Goal: Information Seeking & Learning: Learn about a topic

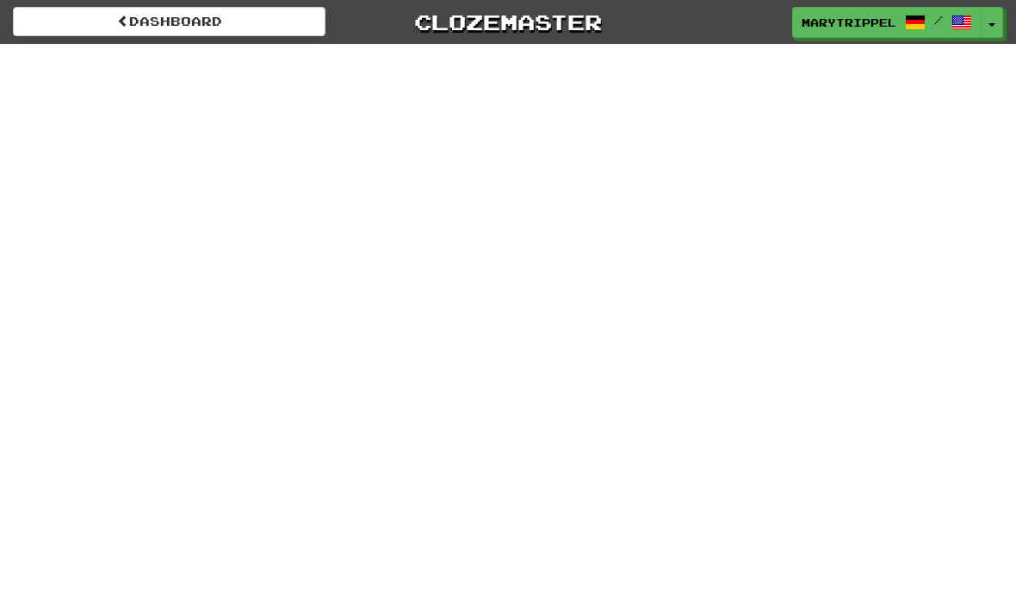
scroll to position [92, 0]
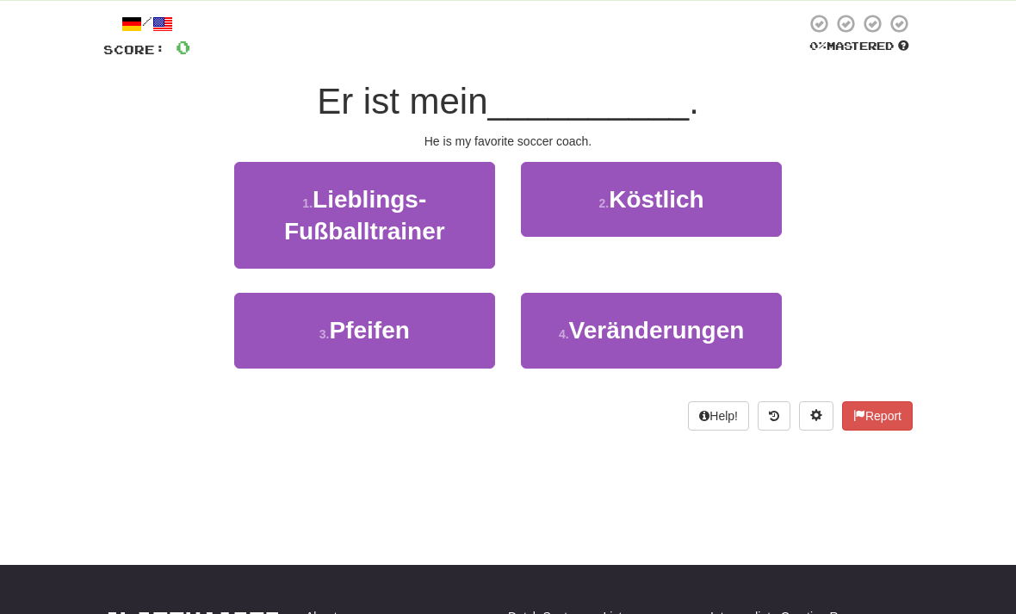
click at [143, 279] on div "1 . Lieblings-Fußballtrainer 2 . Köstlich" at bounding box center [507, 228] width 861 height 132
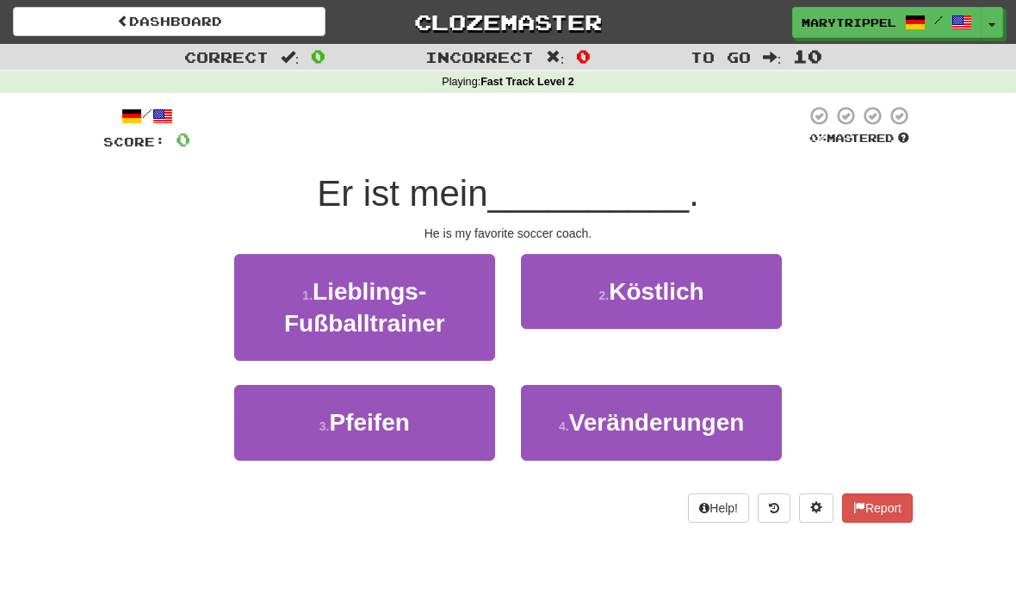
click at [824, 28] on span "MaryTrippel" at bounding box center [849, 22] width 95 height 15
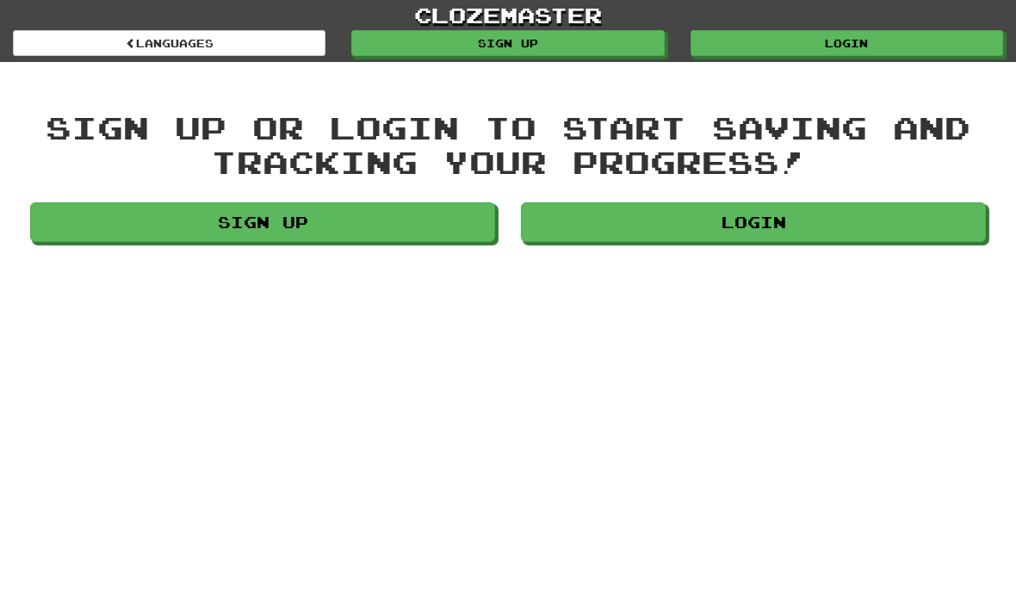
click at [756, 51] on link "Login" at bounding box center [847, 43] width 313 height 26
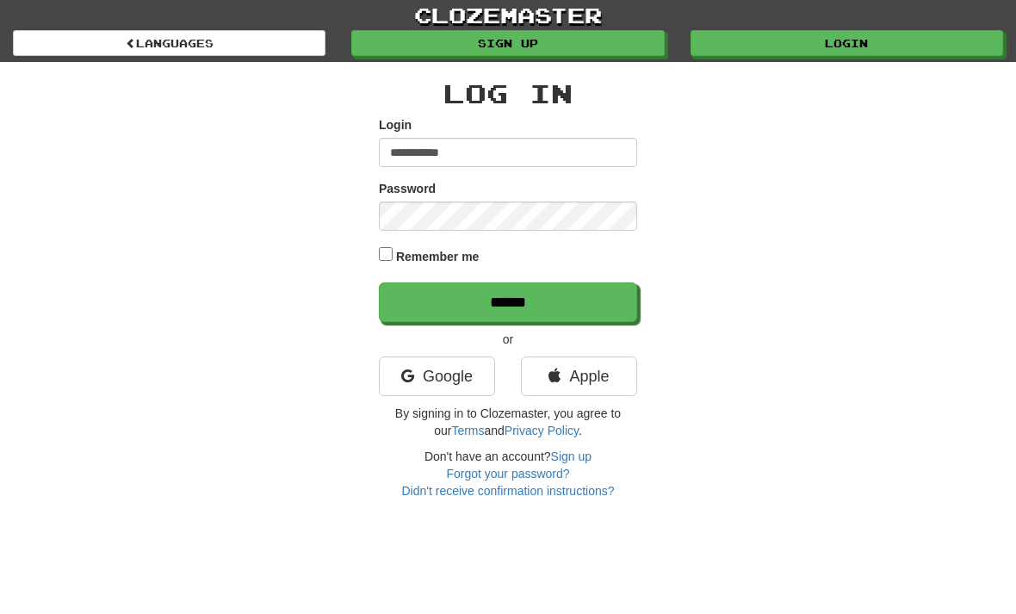
type input "**********"
click at [431, 311] on input "******" at bounding box center [508, 302] width 258 height 40
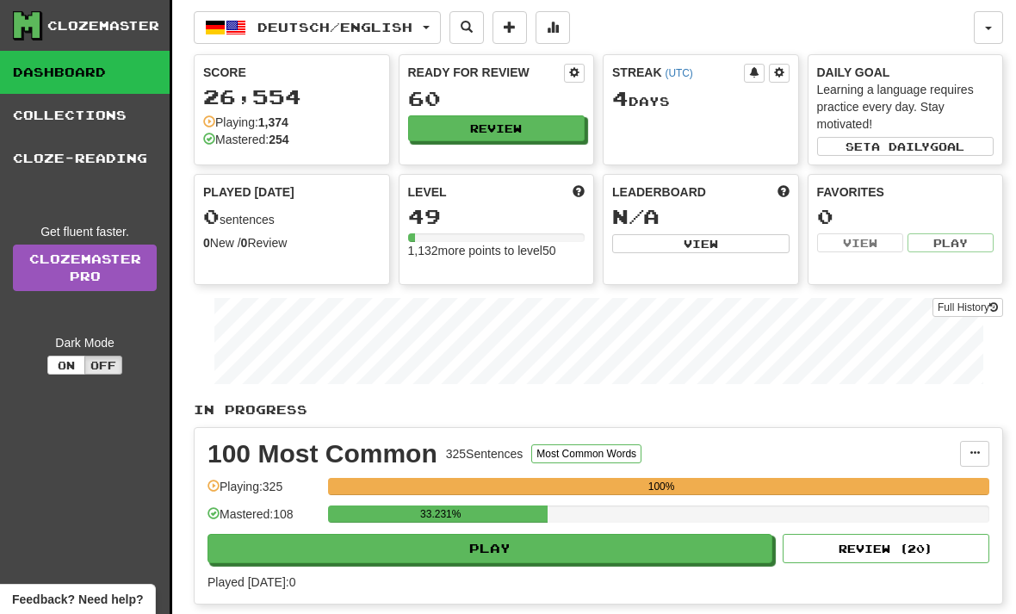
click at [307, 542] on button "Play" at bounding box center [490, 548] width 565 height 29
select select "**"
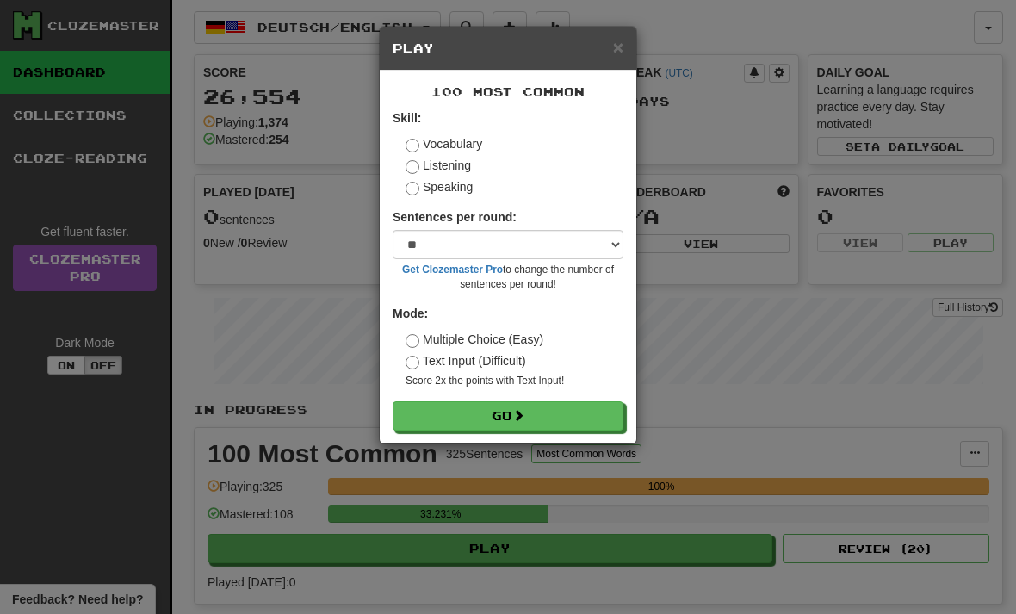
click at [446, 413] on button "Go" at bounding box center [508, 415] width 231 height 29
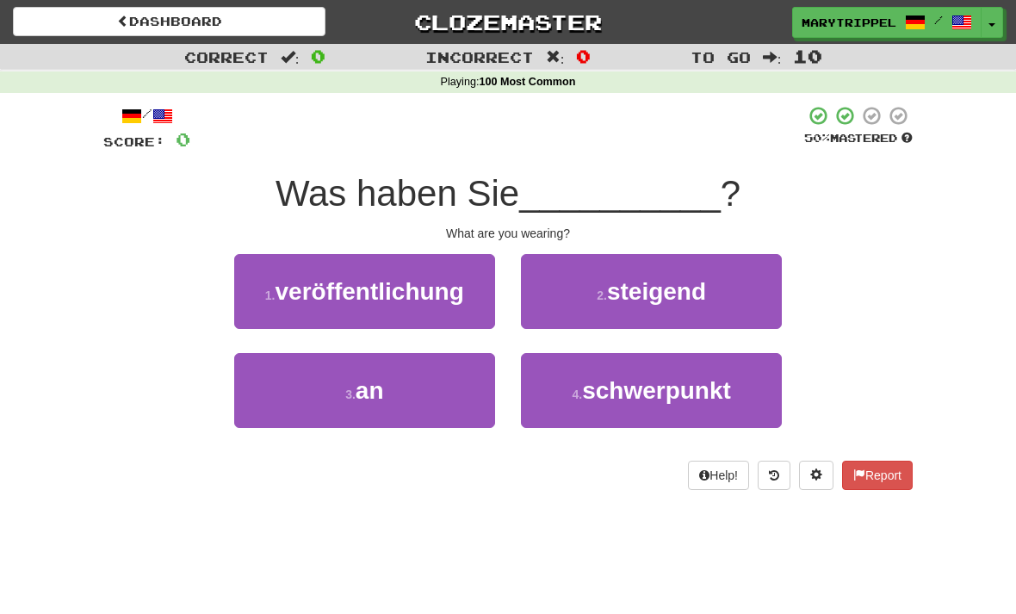
click at [374, 400] on span "an" at bounding box center [370, 390] width 28 height 27
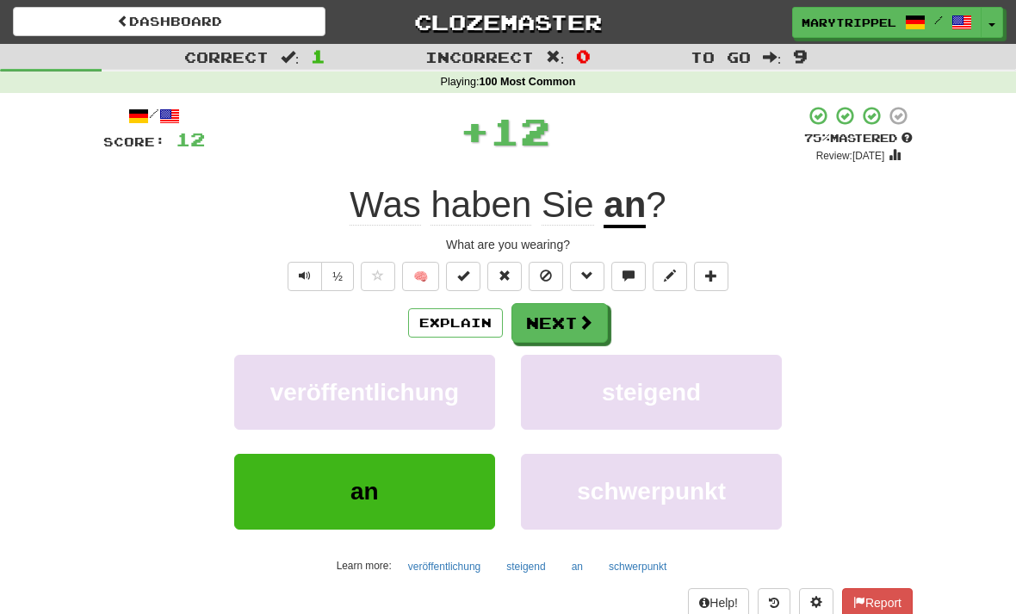
click at [547, 331] on button "Next" at bounding box center [559, 323] width 96 height 40
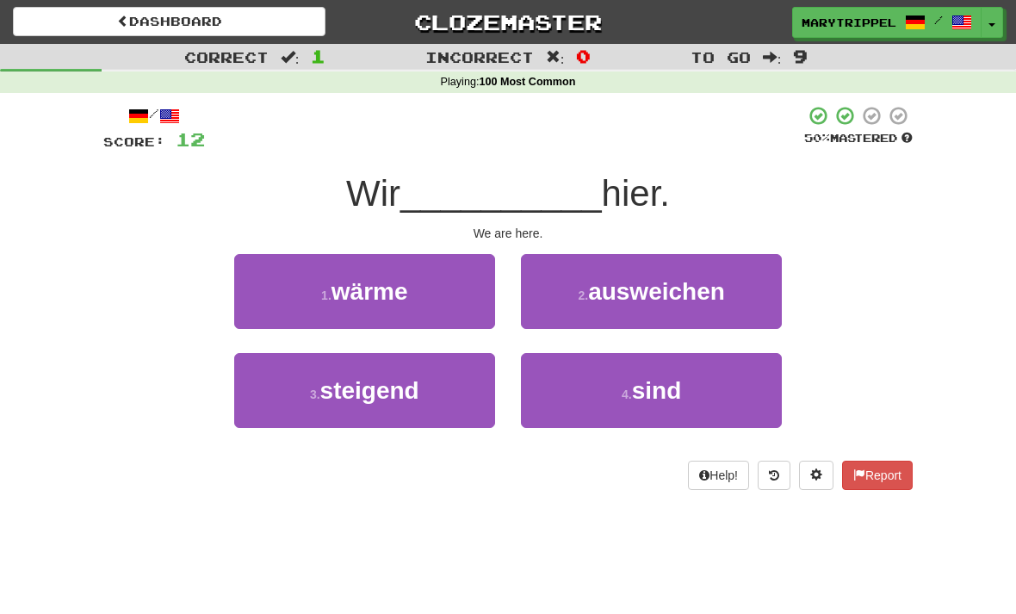
click at [574, 386] on button "4 . sind" at bounding box center [651, 390] width 261 height 75
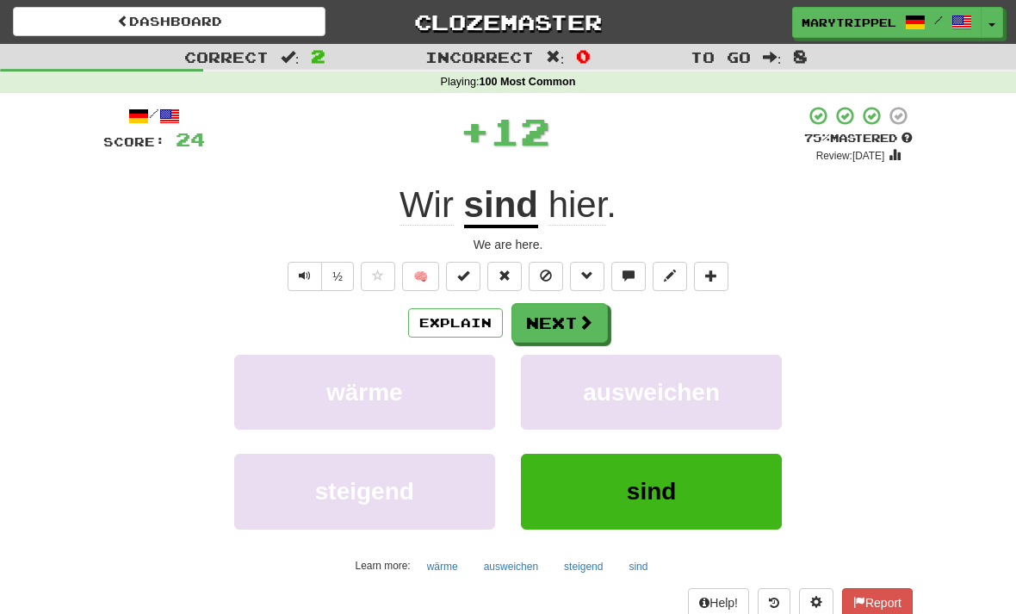
click at [543, 332] on button "Next" at bounding box center [559, 323] width 96 height 40
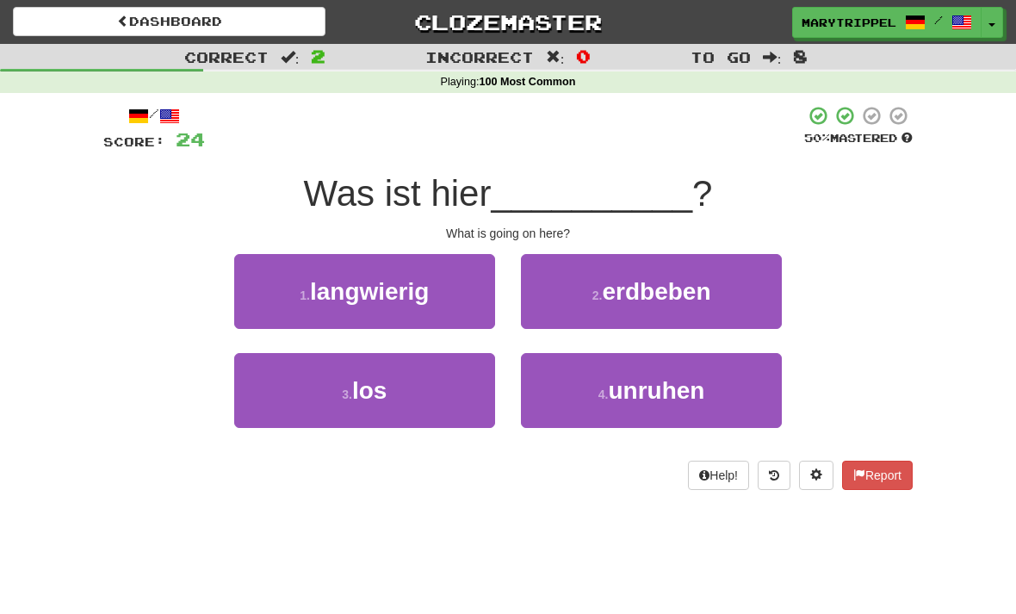
click at [380, 394] on span "los" at bounding box center [369, 390] width 34 height 27
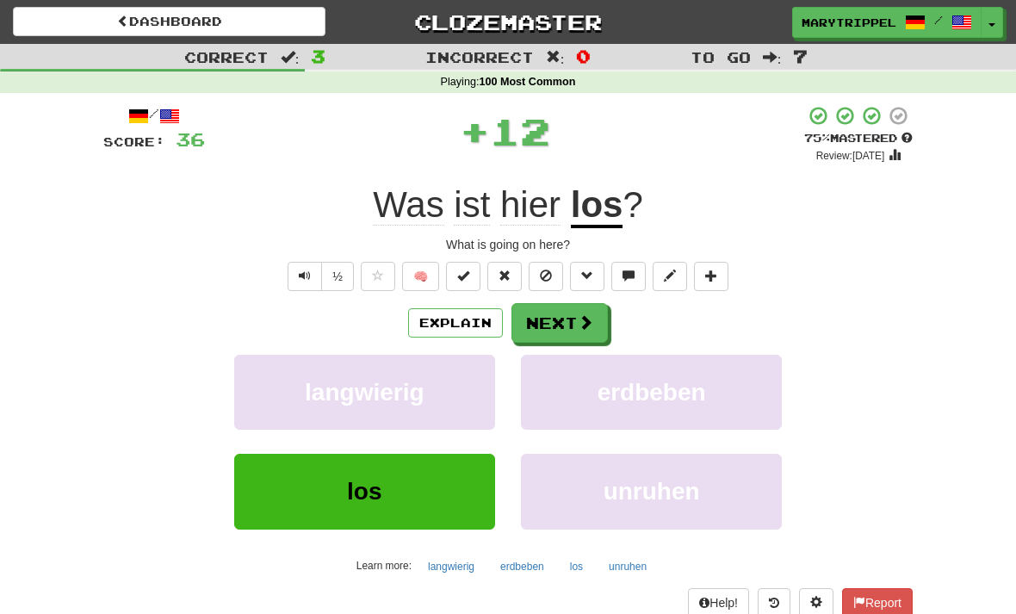
click at [541, 317] on button "Next" at bounding box center [559, 323] width 96 height 40
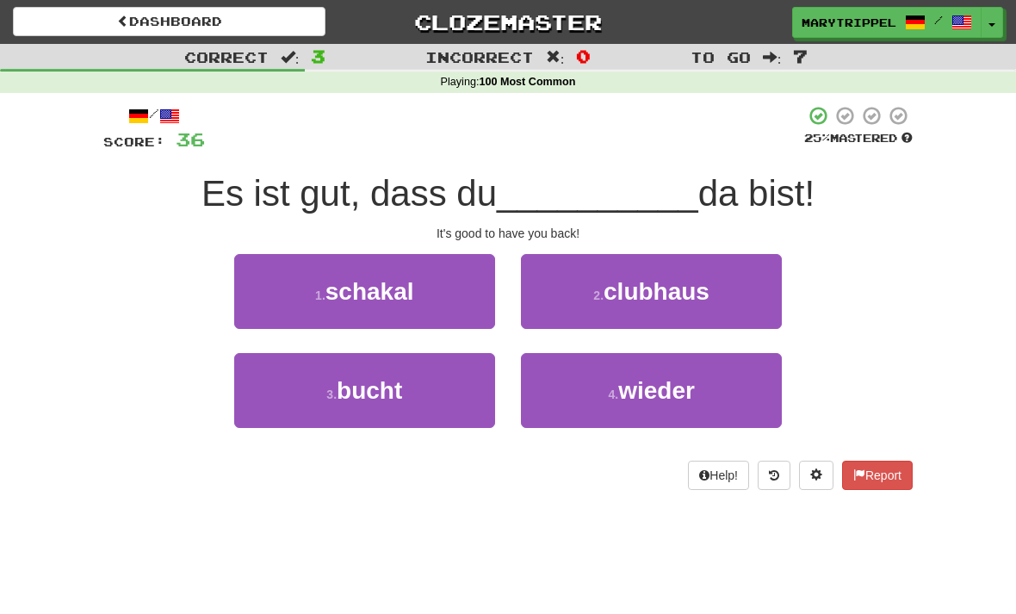
click at [555, 377] on button "4 . wieder" at bounding box center [651, 390] width 261 height 75
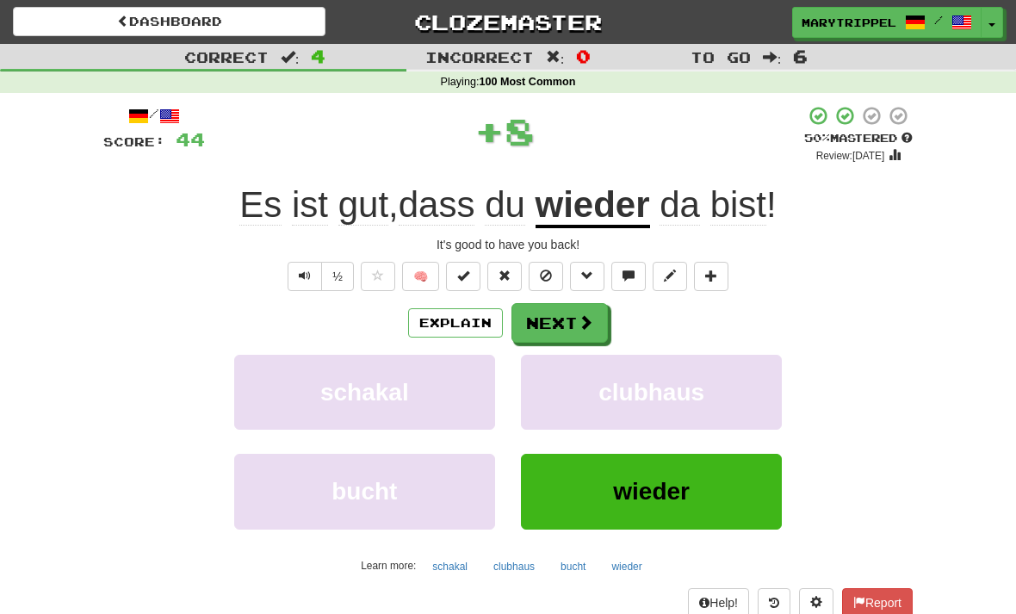
click at [530, 319] on button "Next" at bounding box center [559, 323] width 96 height 40
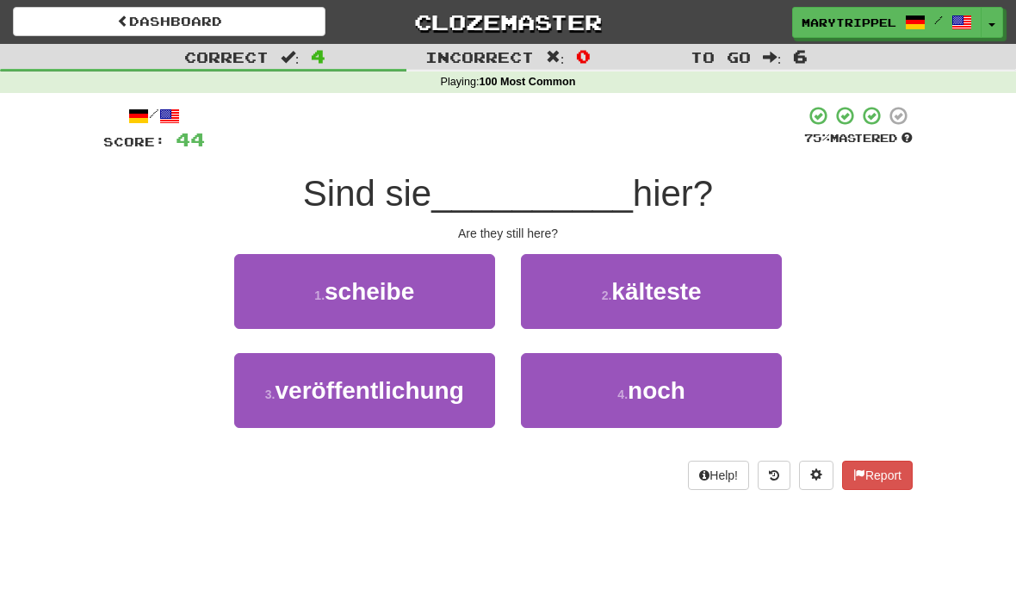
click at [557, 380] on button "4 . noch" at bounding box center [651, 390] width 261 height 75
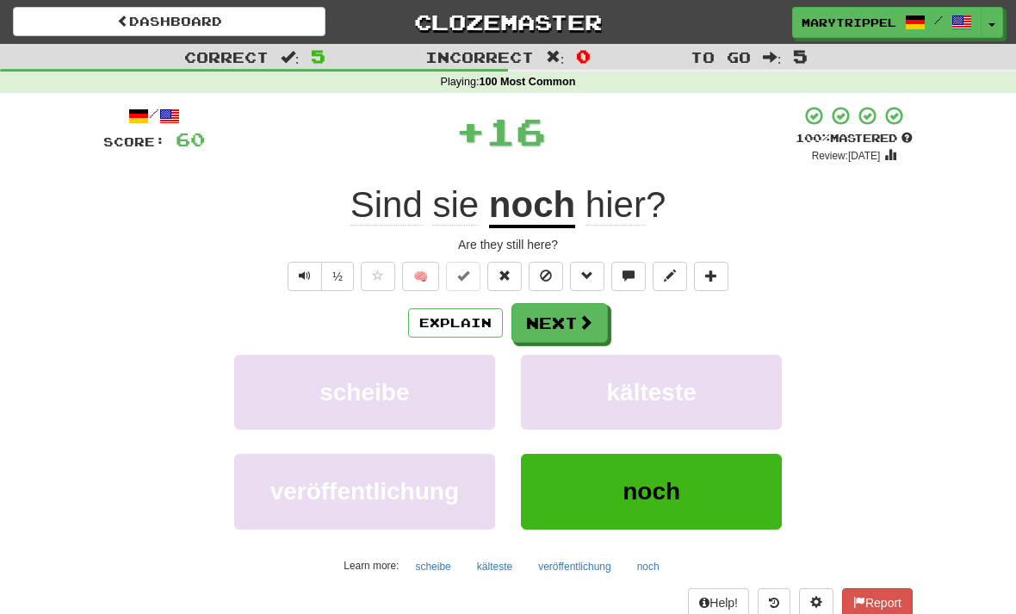
click at [525, 321] on button "Next" at bounding box center [559, 323] width 96 height 40
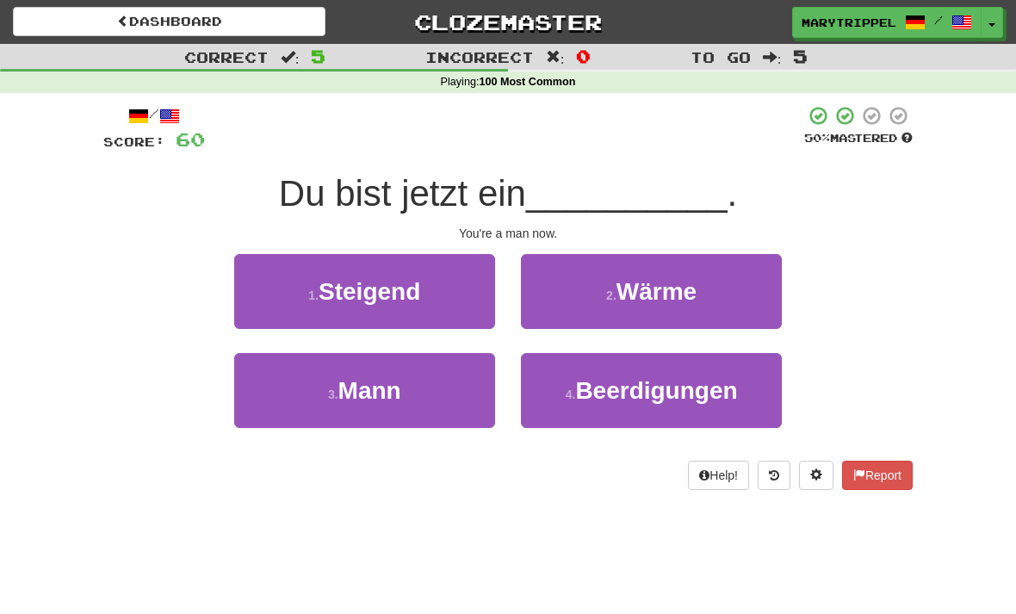
click at [381, 379] on span "Mann" at bounding box center [369, 390] width 63 height 27
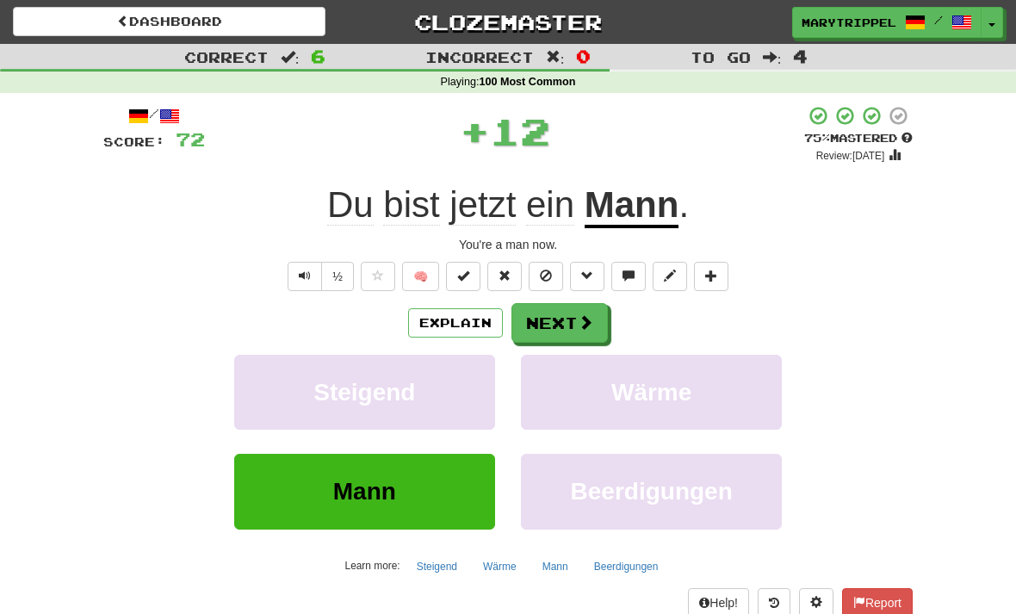
click at [545, 328] on button "Next" at bounding box center [559, 323] width 96 height 40
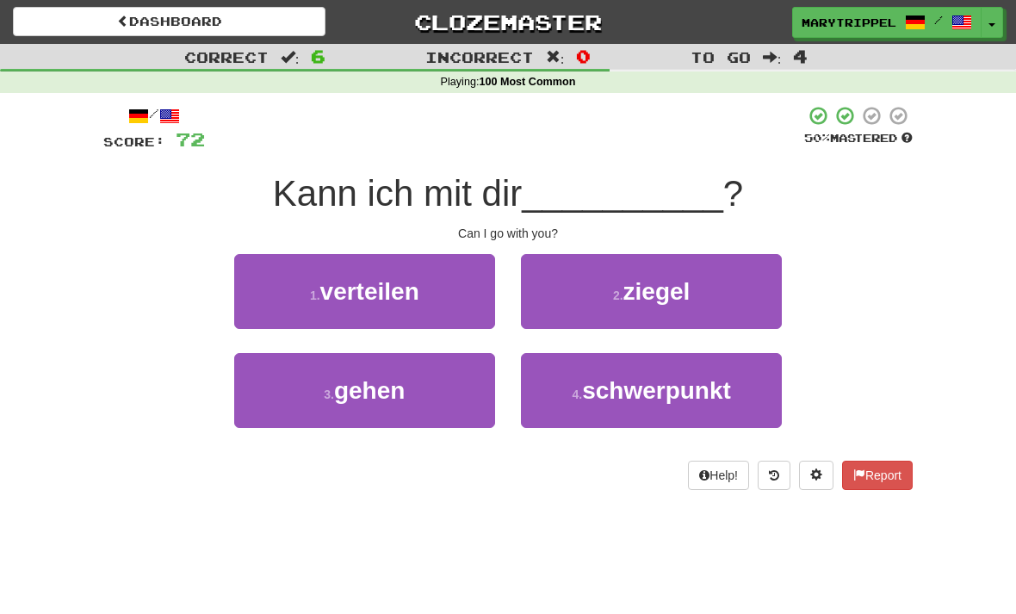
click at [349, 390] on span "gehen" at bounding box center [369, 390] width 71 height 27
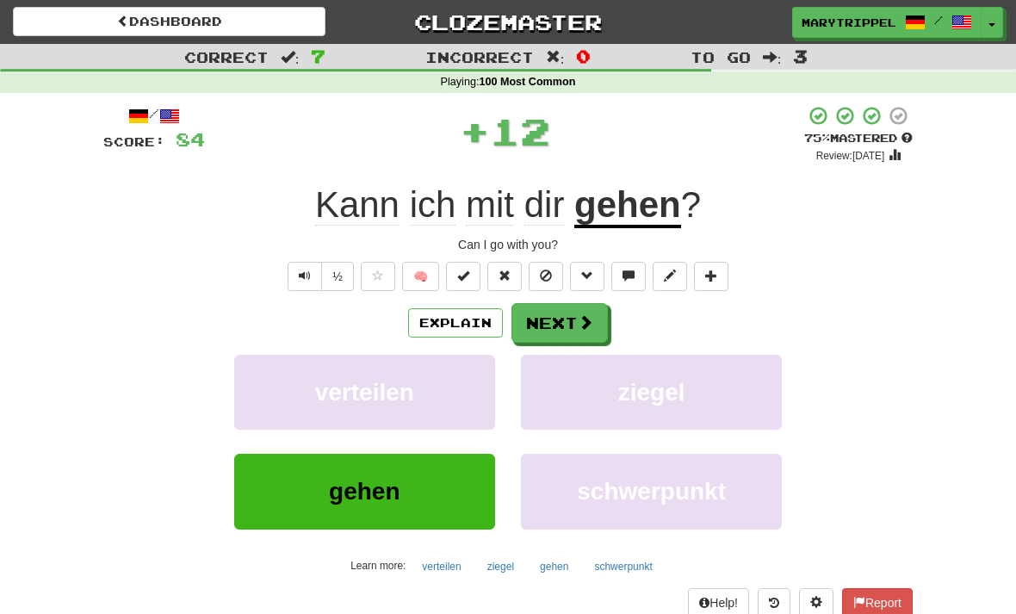
click at [539, 335] on button "Next" at bounding box center [559, 323] width 96 height 40
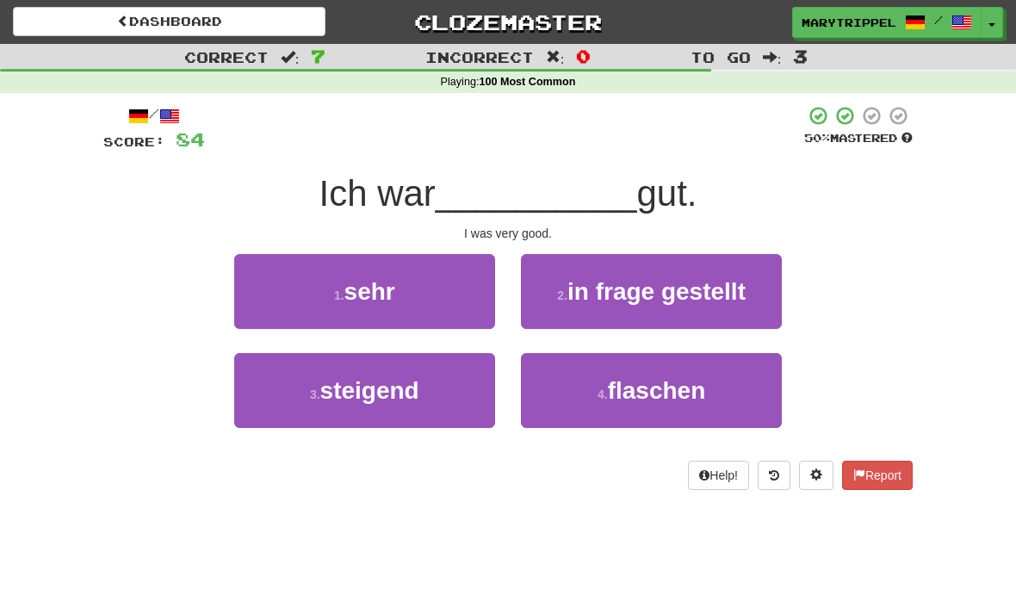
click at [539, 335] on div "2 . in frage gestellt" at bounding box center [651, 303] width 287 height 99
click at [335, 292] on small "1 ." at bounding box center [339, 295] width 10 height 14
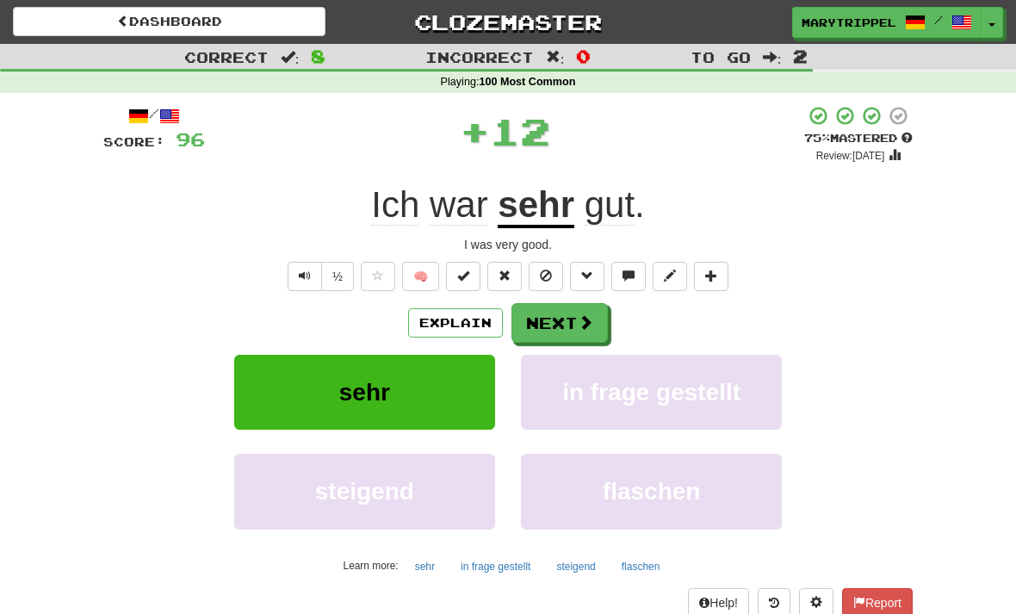
click at [539, 332] on button "Next" at bounding box center [559, 323] width 96 height 40
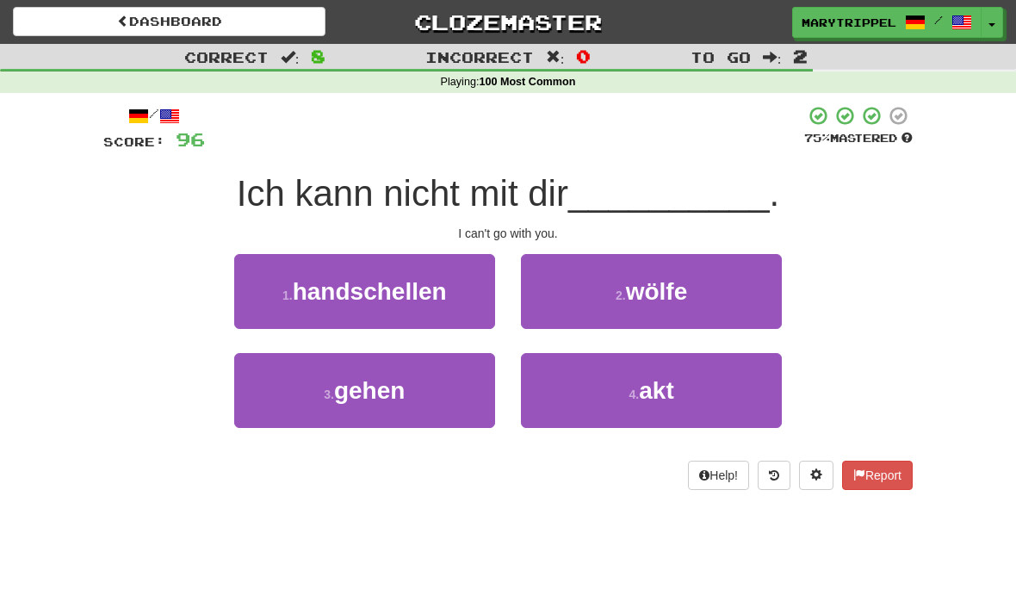
click at [360, 383] on span "gehen" at bounding box center [369, 390] width 71 height 27
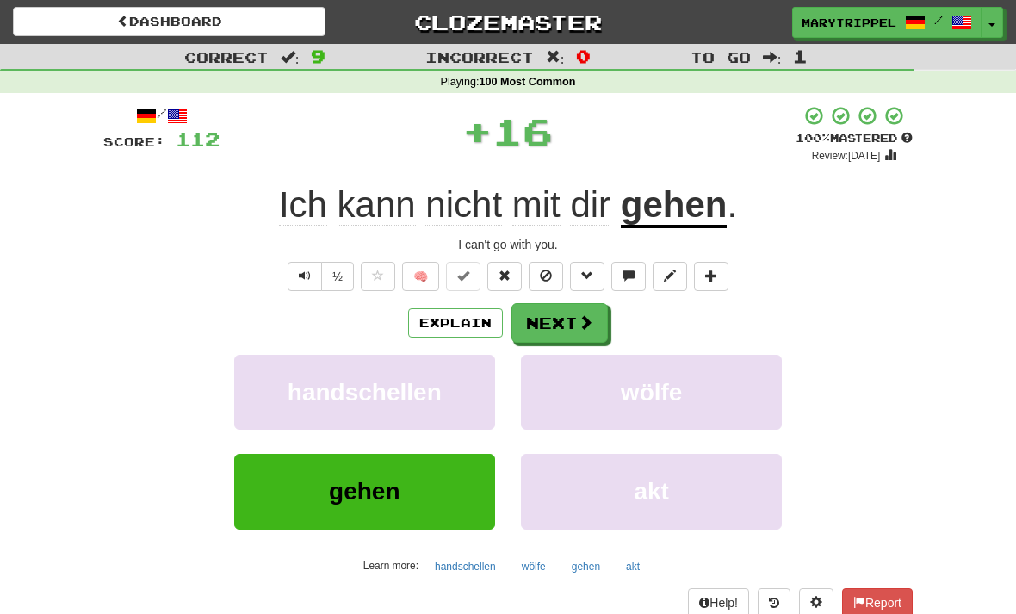
click at [542, 324] on button "Next" at bounding box center [559, 323] width 96 height 40
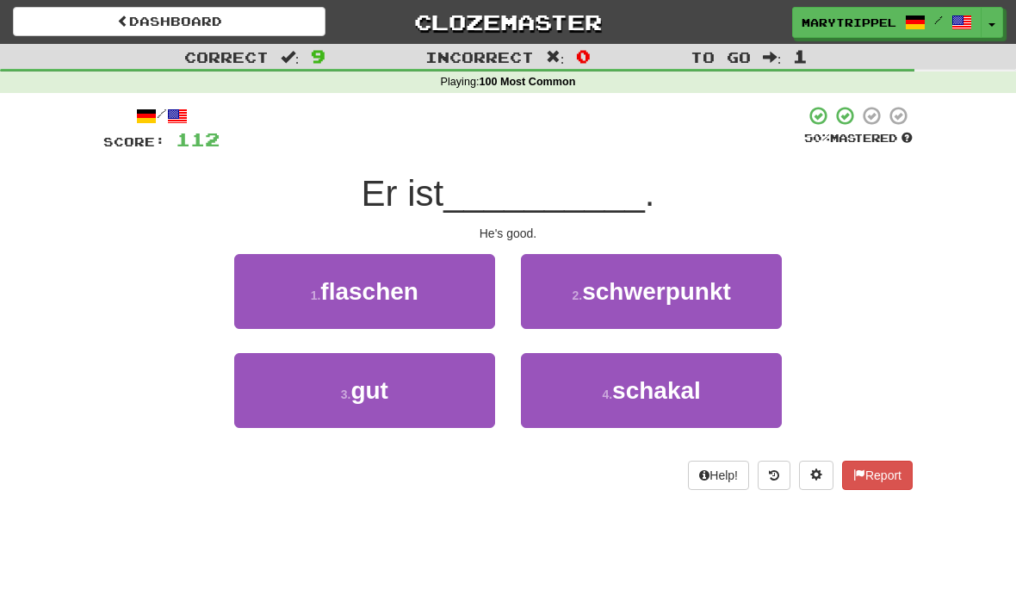
click at [369, 384] on span "gut" at bounding box center [369, 390] width 38 height 27
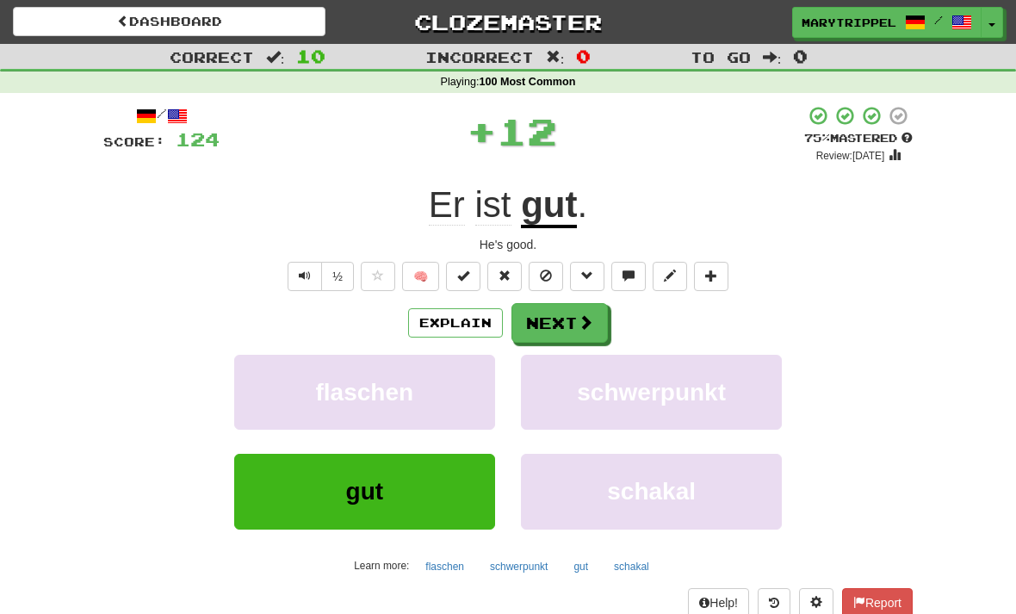
click at [543, 320] on button "Next" at bounding box center [559, 323] width 96 height 40
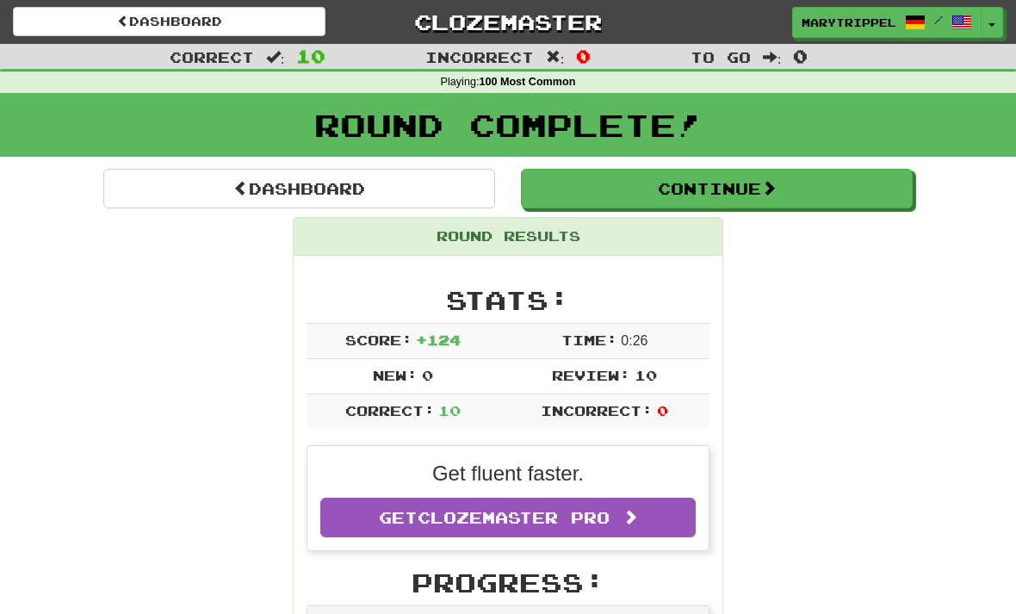
click at [274, 185] on link "Dashboard" at bounding box center [299, 189] width 392 height 40
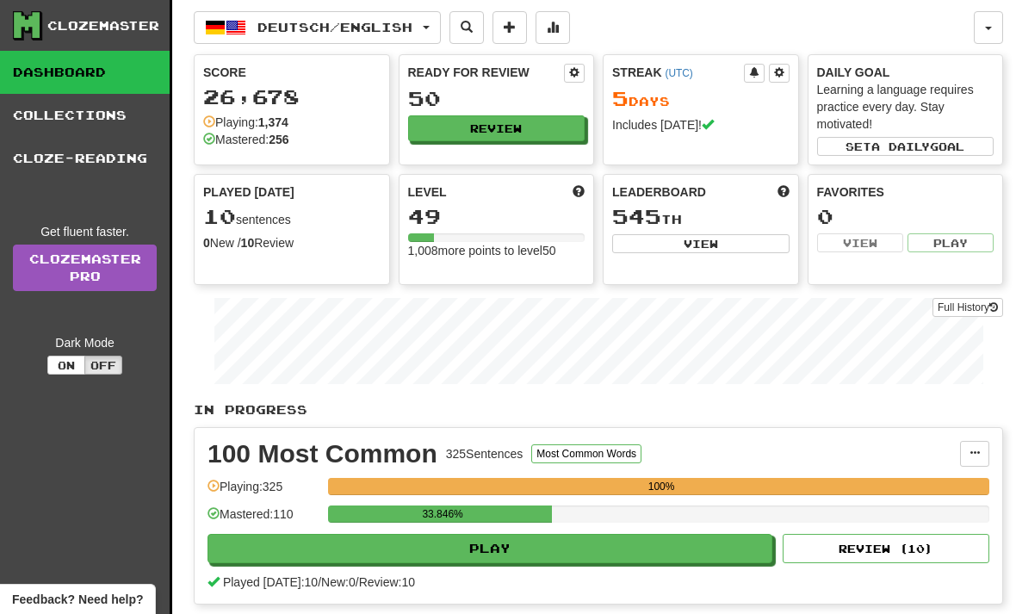
click at [239, 412] on p "In Progress" at bounding box center [598, 409] width 809 height 17
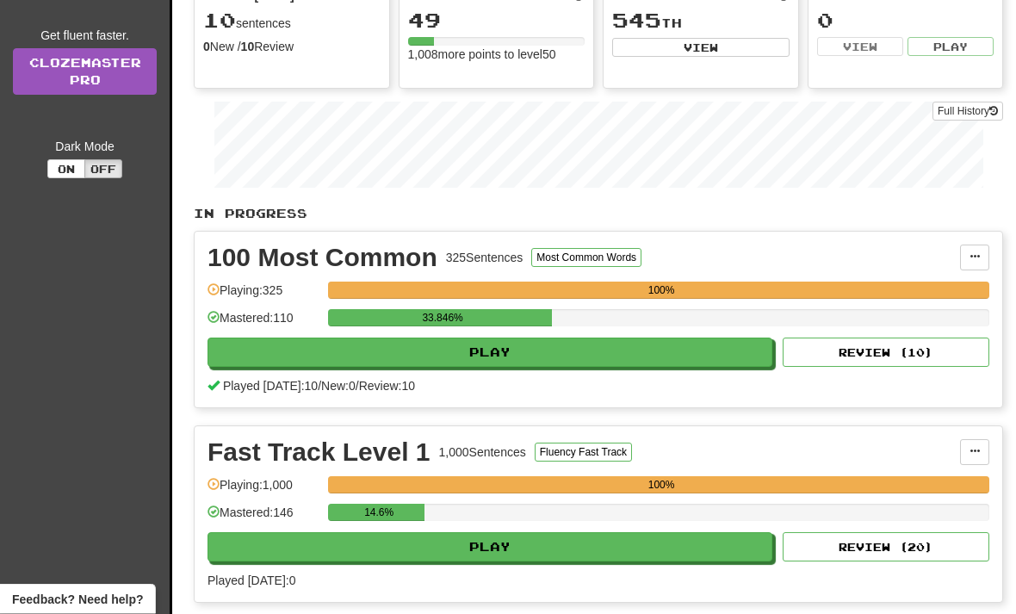
scroll to position [202, 0]
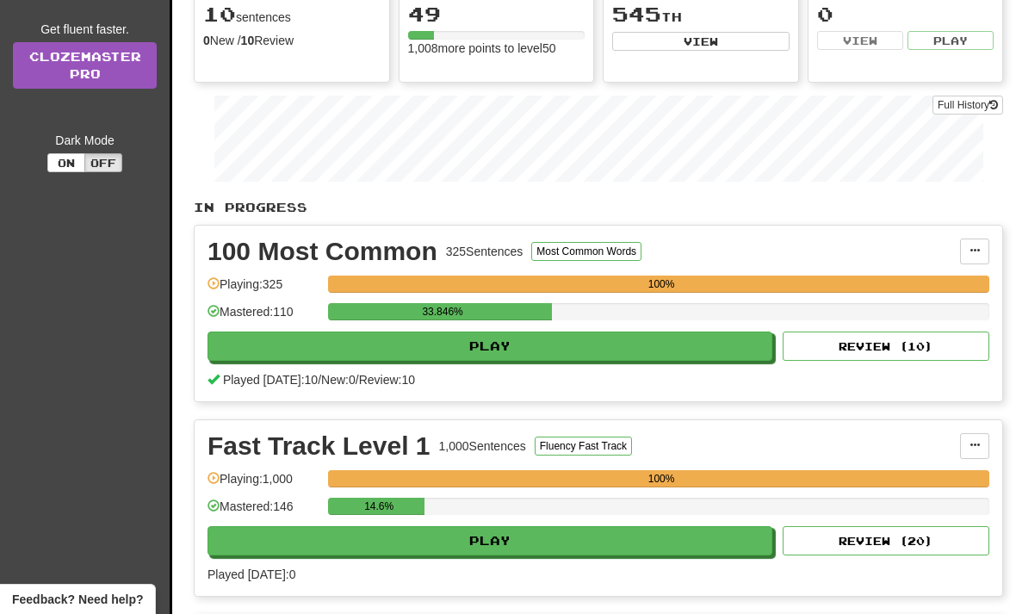
click at [381, 544] on button "Play" at bounding box center [490, 540] width 565 height 29
select select "**"
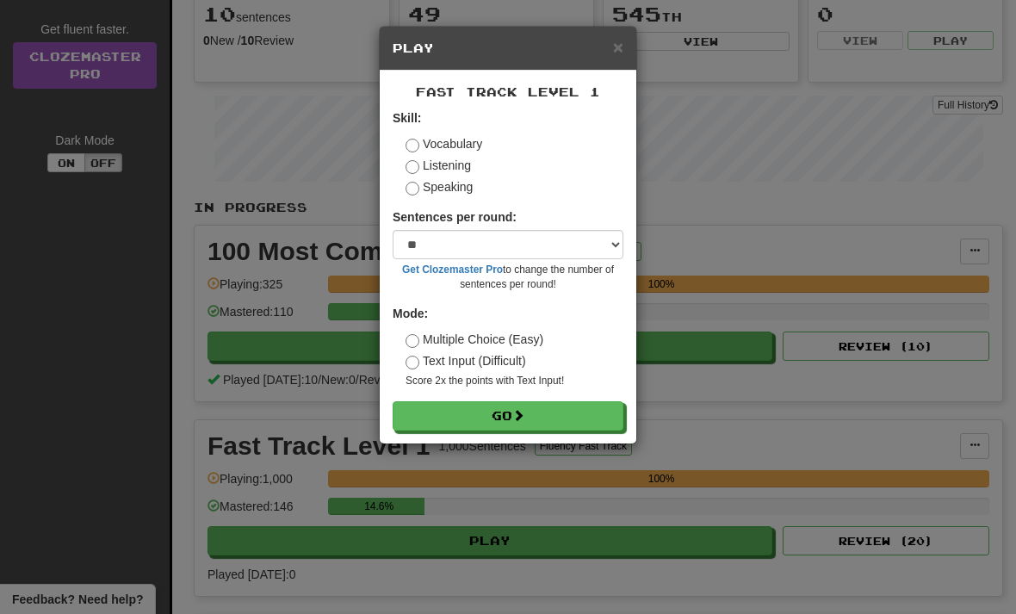
click at [436, 412] on button "Go" at bounding box center [508, 415] width 231 height 29
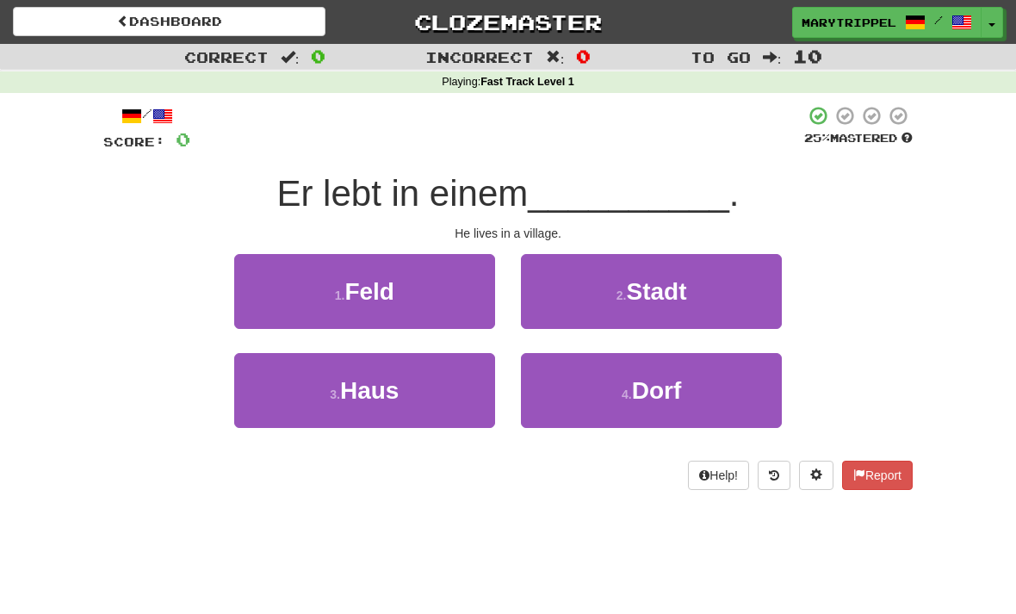
click at [562, 388] on button "4 . Dorf" at bounding box center [651, 390] width 261 height 75
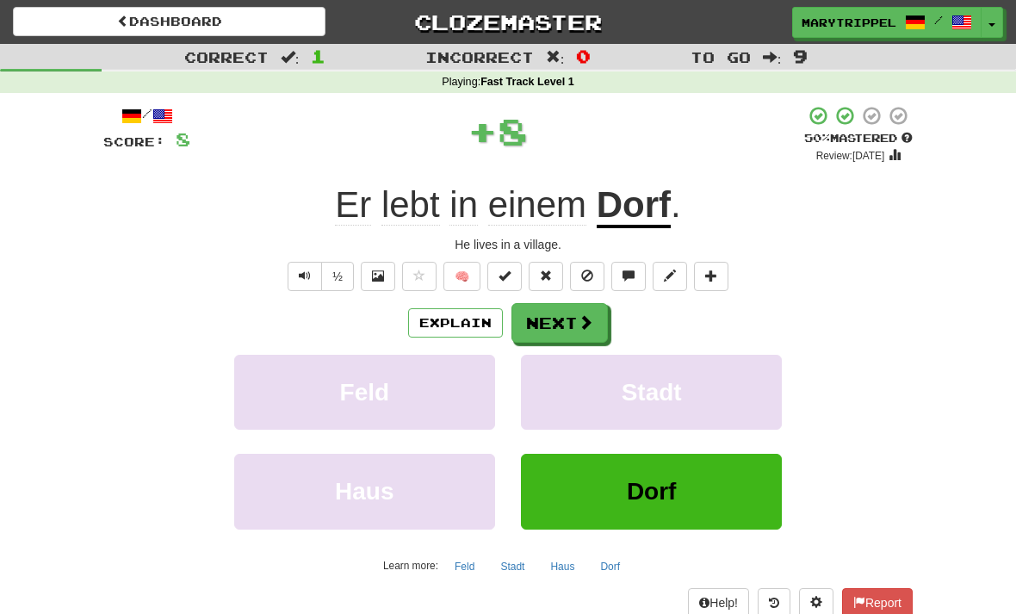
click at [544, 327] on button "Next" at bounding box center [559, 323] width 96 height 40
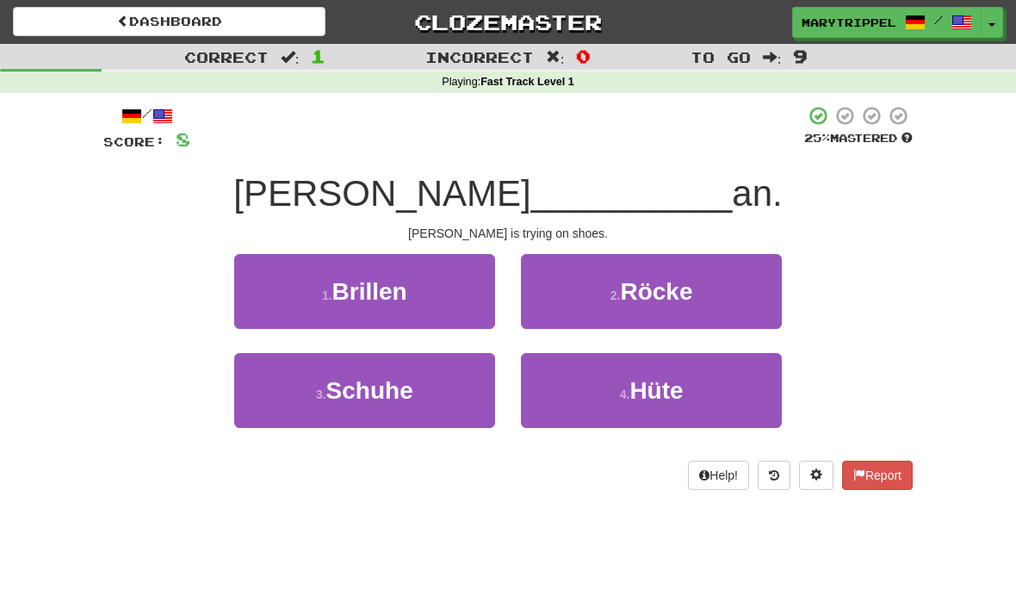
click at [368, 387] on span "Schuhe" at bounding box center [369, 390] width 87 height 27
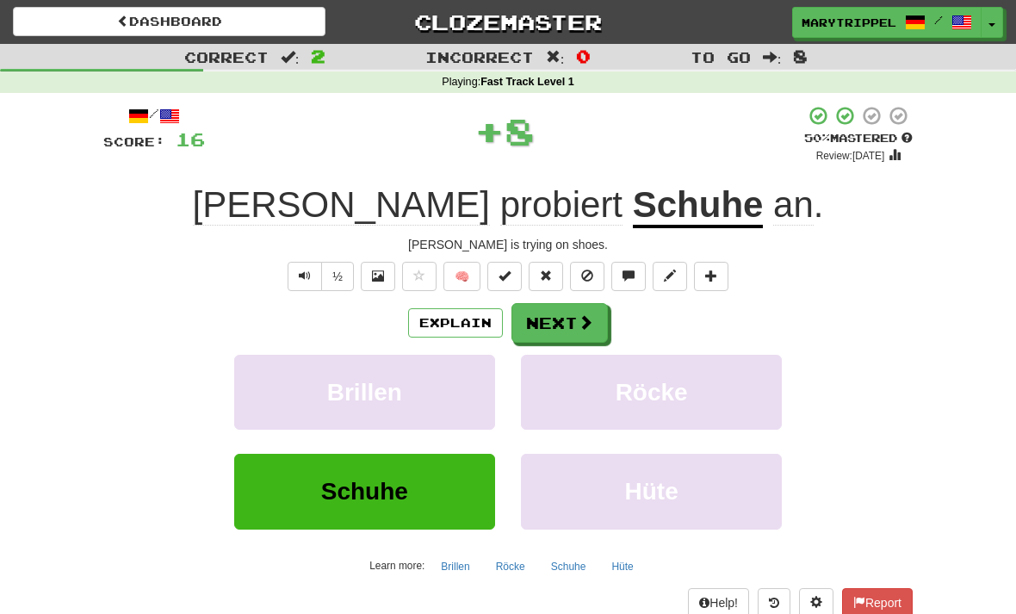
click at [534, 319] on button "Next" at bounding box center [559, 323] width 96 height 40
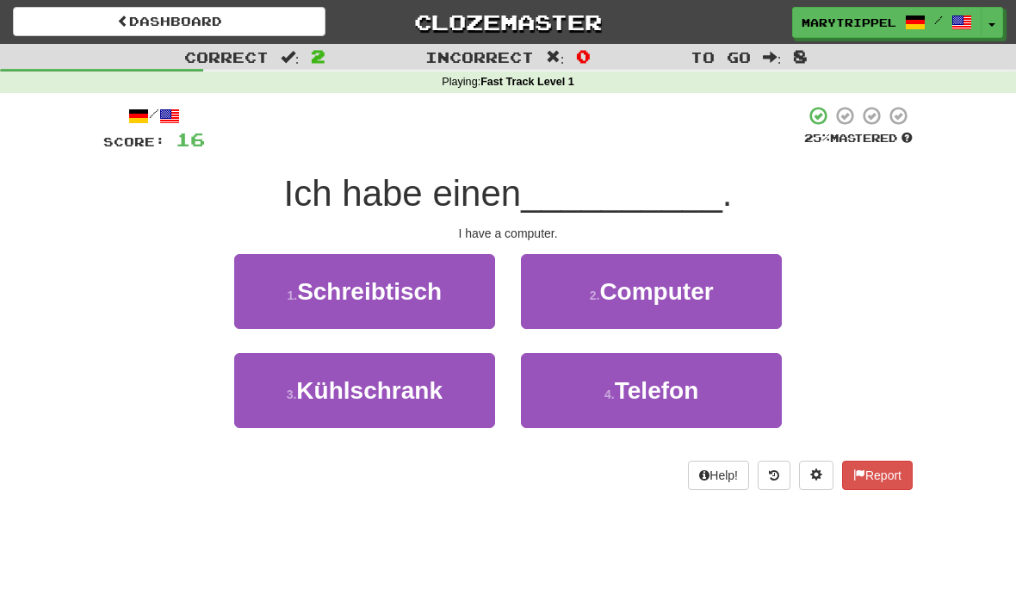
click at [553, 318] on button "2 . Computer" at bounding box center [651, 291] width 261 height 75
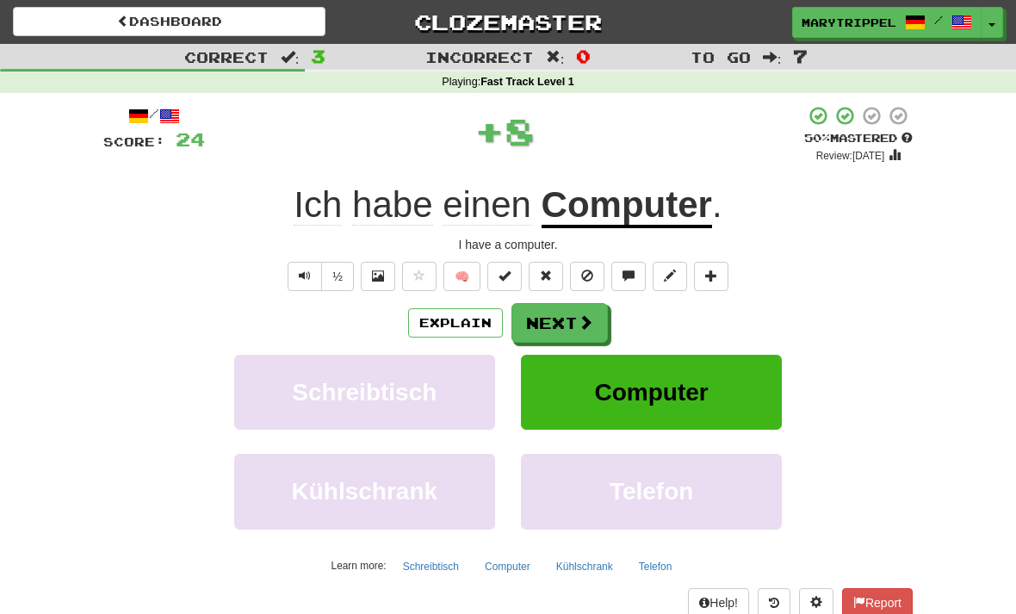
click at [541, 320] on button "Next" at bounding box center [559, 323] width 96 height 40
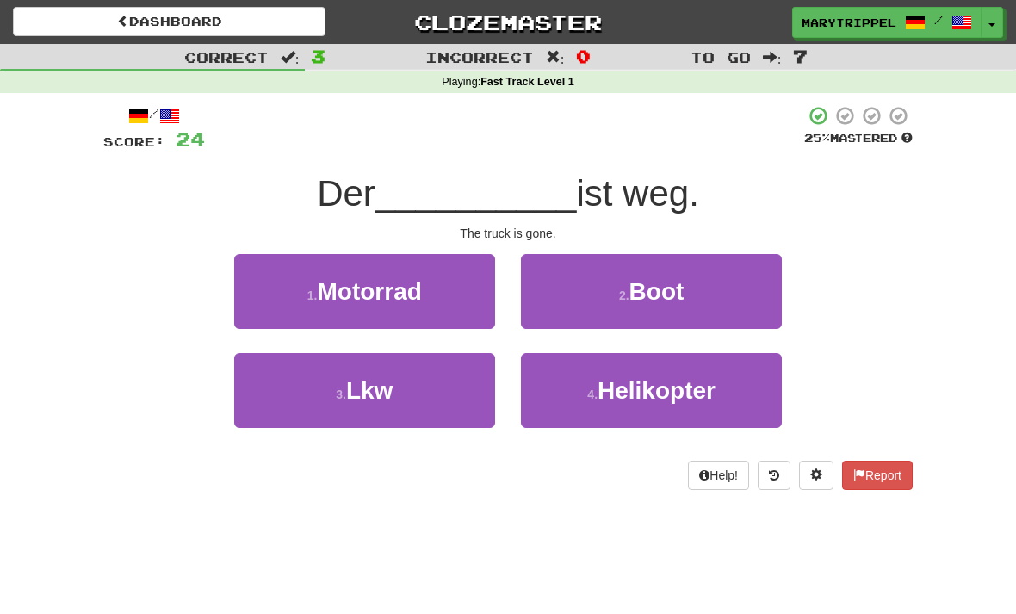
click at [349, 389] on span "Lkw" at bounding box center [369, 390] width 46 height 27
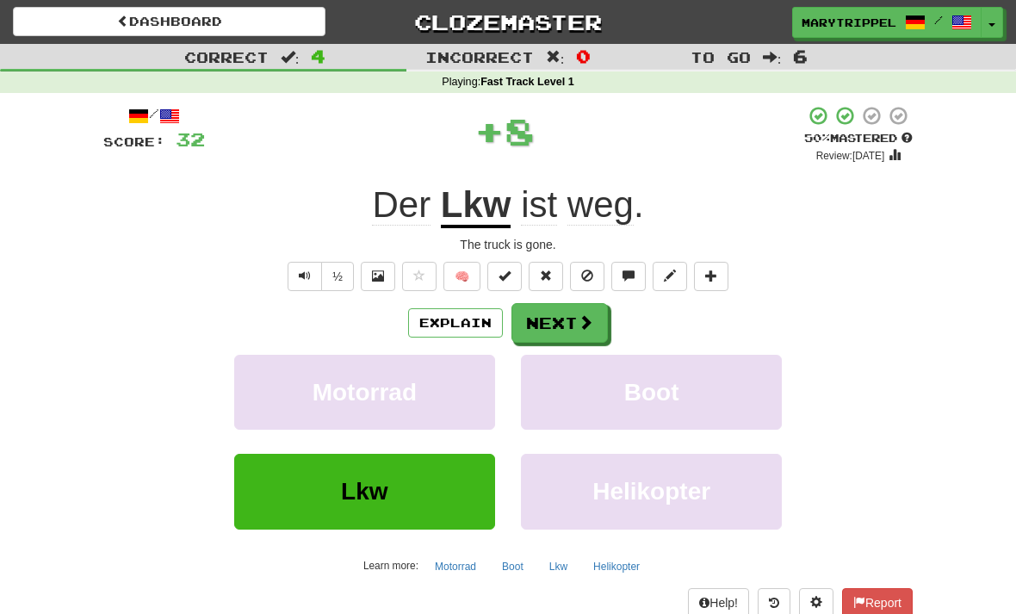
click at [538, 324] on button "Next" at bounding box center [559, 323] width 96 height 40
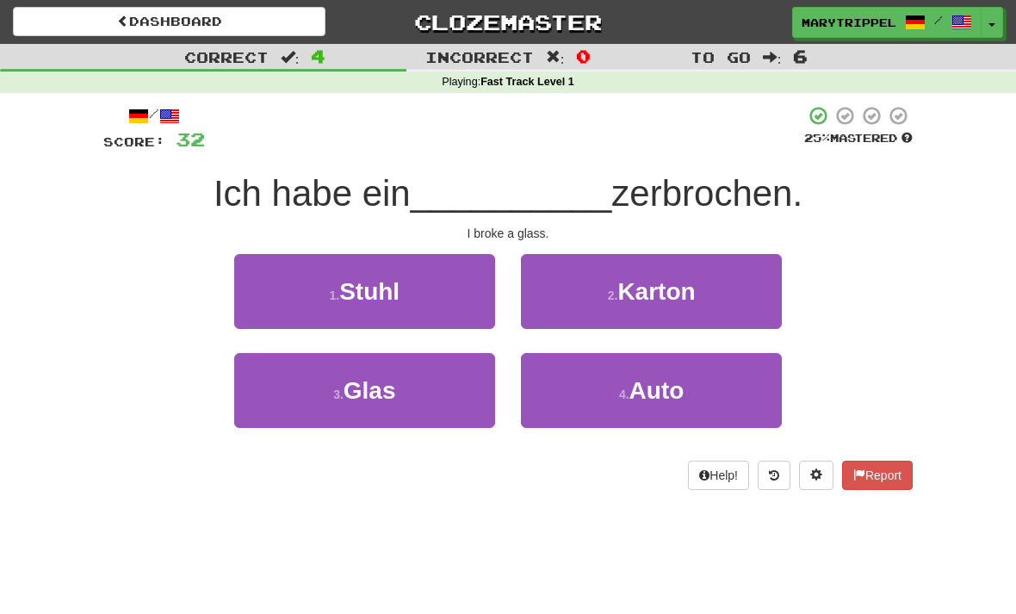
click at [369, 394] on span "Glas" at bounding box center [370, 390] width 53 height 27
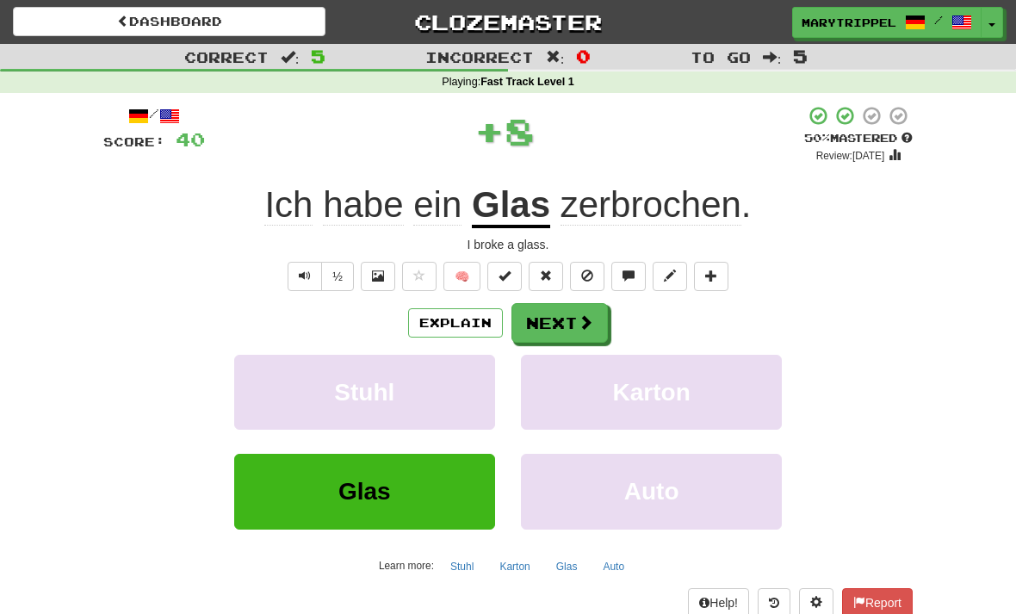
click at [541, 328] on button "Next" at bounding box center [559, 323] width 96 height 40
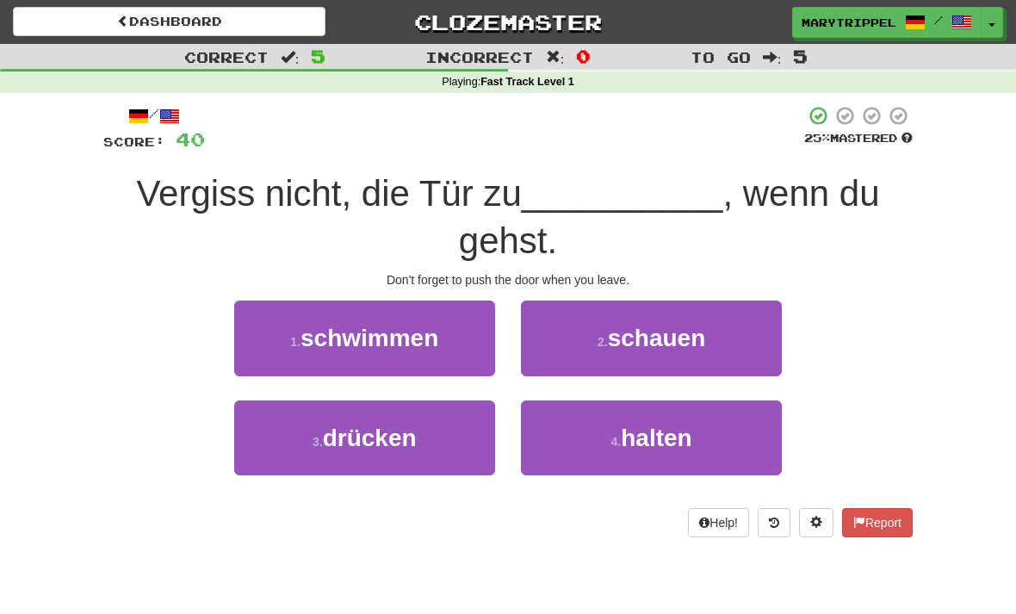
click at [366, 425] on span "drücken" at bounding box center [370, 438] width 94 height 27
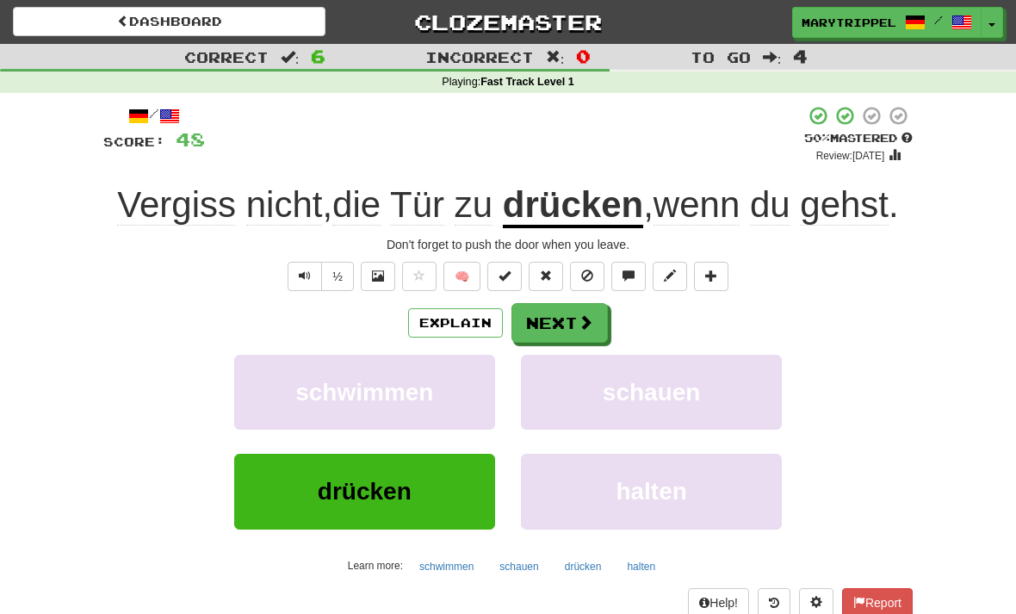
click at [556, 317] on button "Next" at bounding box center [559, 323] width 96 height 40
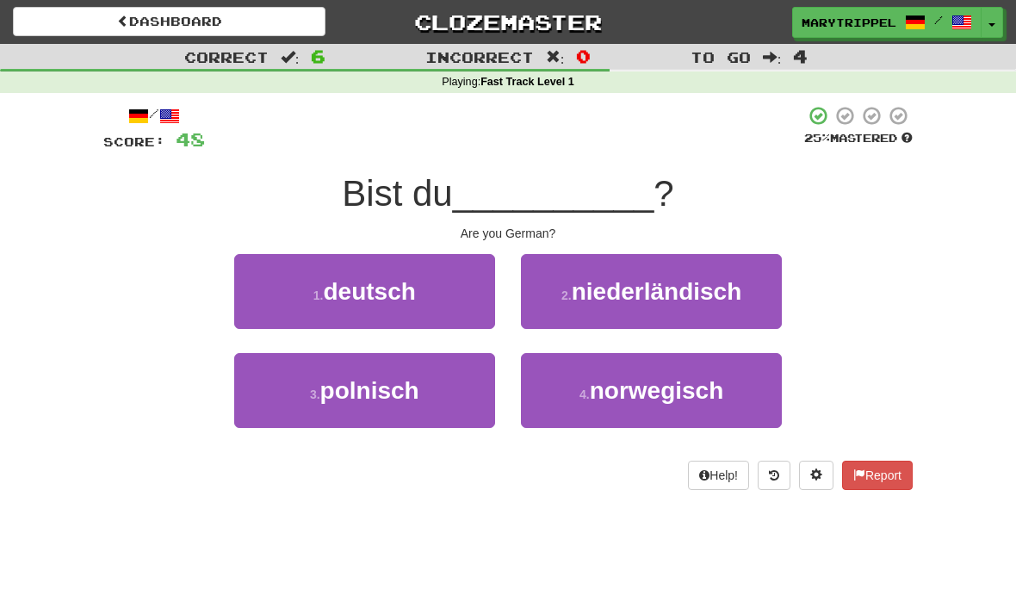
click at [335, 311] on button "1 . deutsch" at bounding box center [364, 291] width 261 height 75
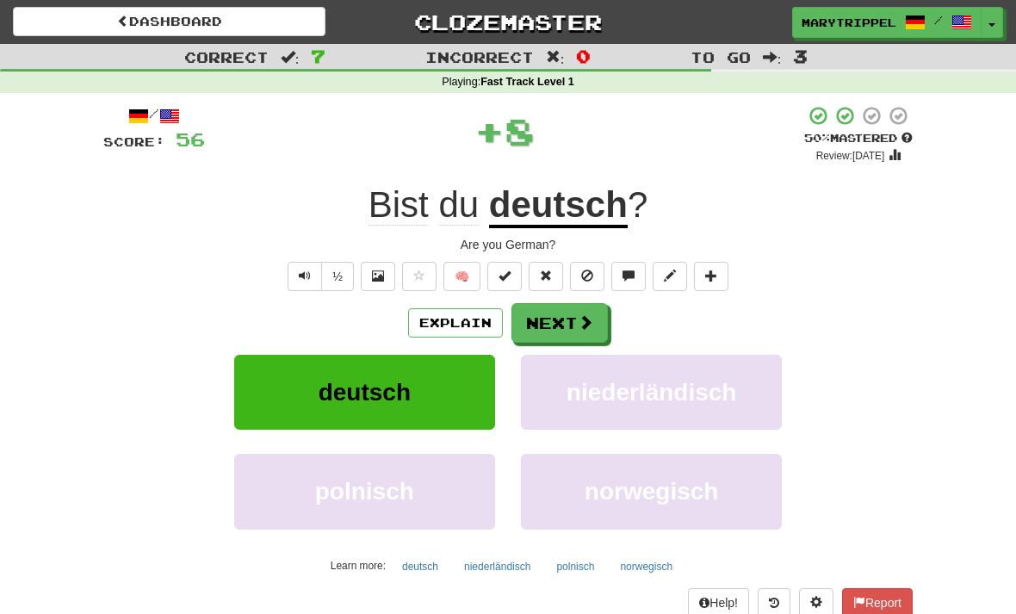
click at [540, 322] on button "Next" at bounding box center [559, 323] width 96 height 40
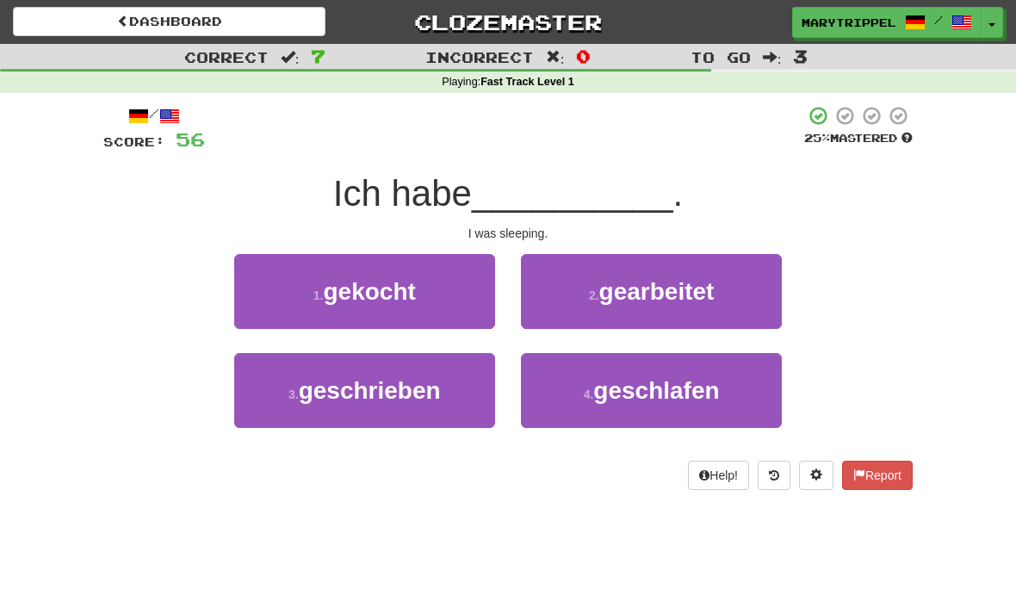
click at [584, 390] on small "4 ." at bounding box center [589, 394] width 10 height 14
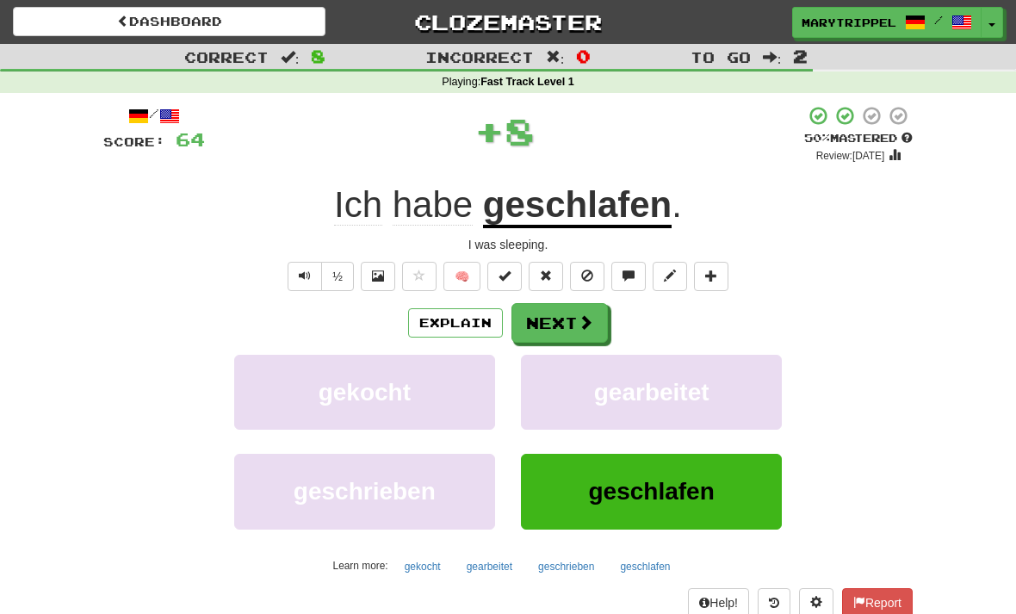
click at [535, 320] on button "Next" at bounding box center [559, 323] width 96 height 40
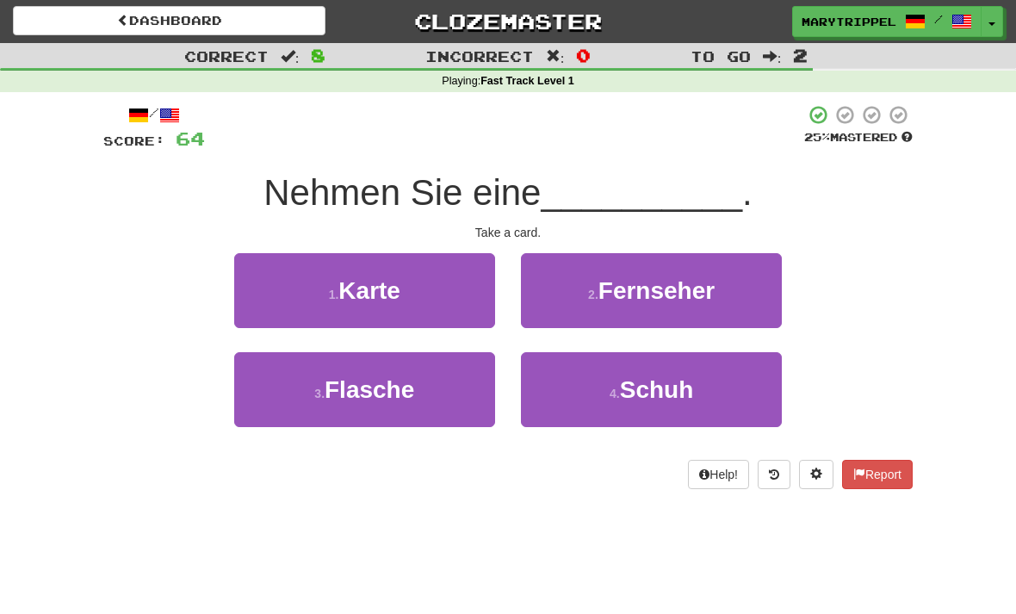
scroll to position [1, 0]
click at [368, 290] on span "Karte" at bounding box center [369, 290] width 62 height 27
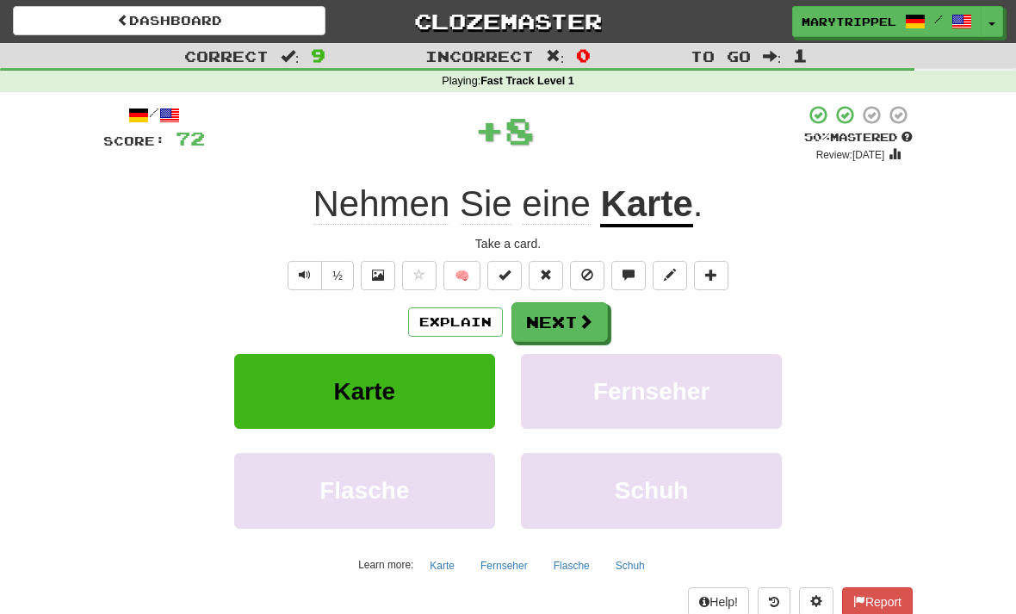
click at [542, 325] on button "Next" at bounding box center [559, 322] width 96 height 40
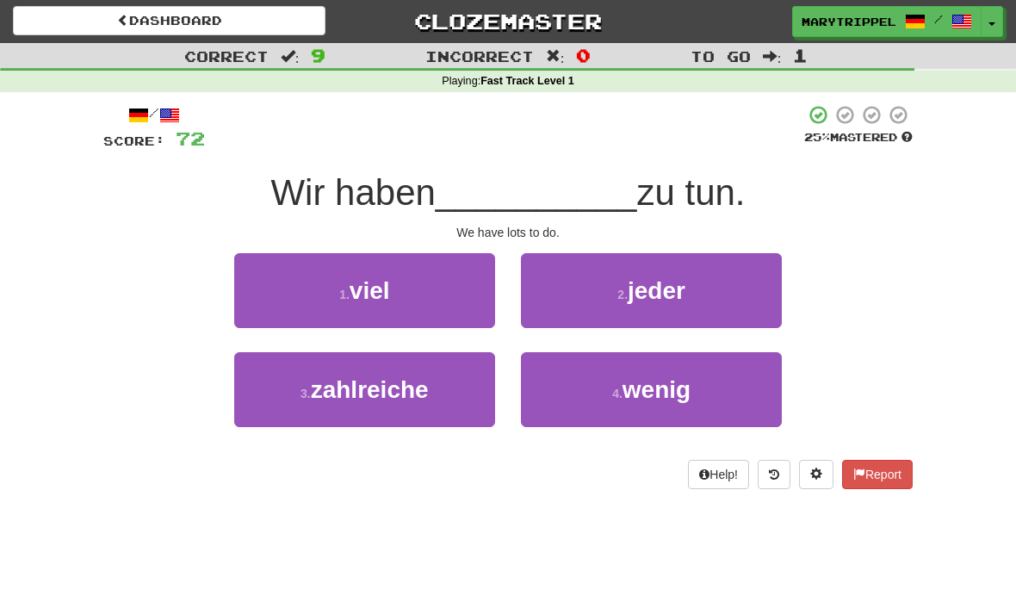
click at [351, 291] on span "viel" at bounding box center [370, 290] width 40 height 27
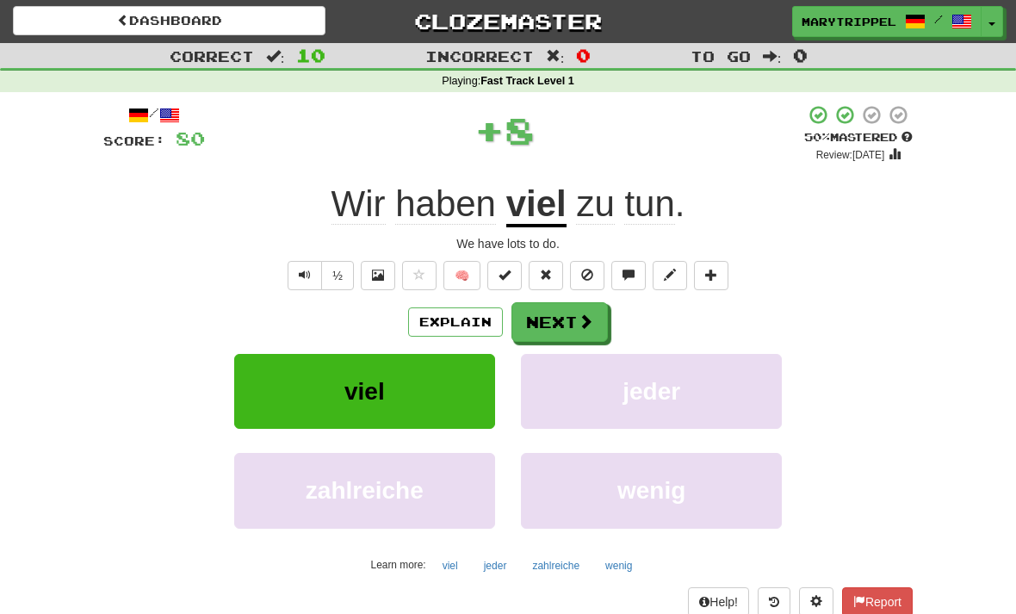
click at [545, 325] on button "Next" at bounding box center [559, 322] width 96 height 40
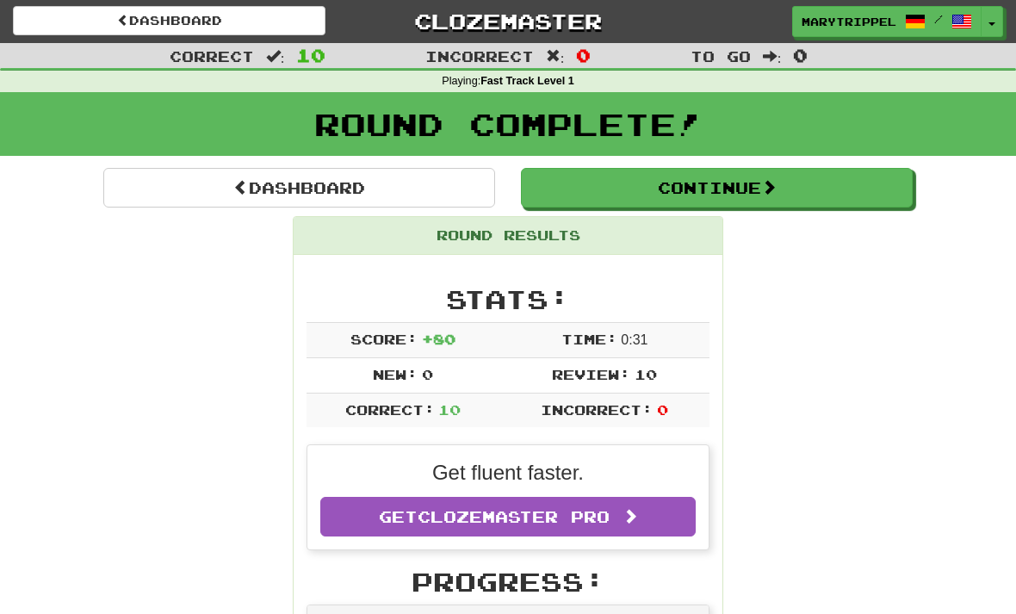
click at [201, 196] on link "Dashboard" at bounding box center [299, 188] width 392 height 40
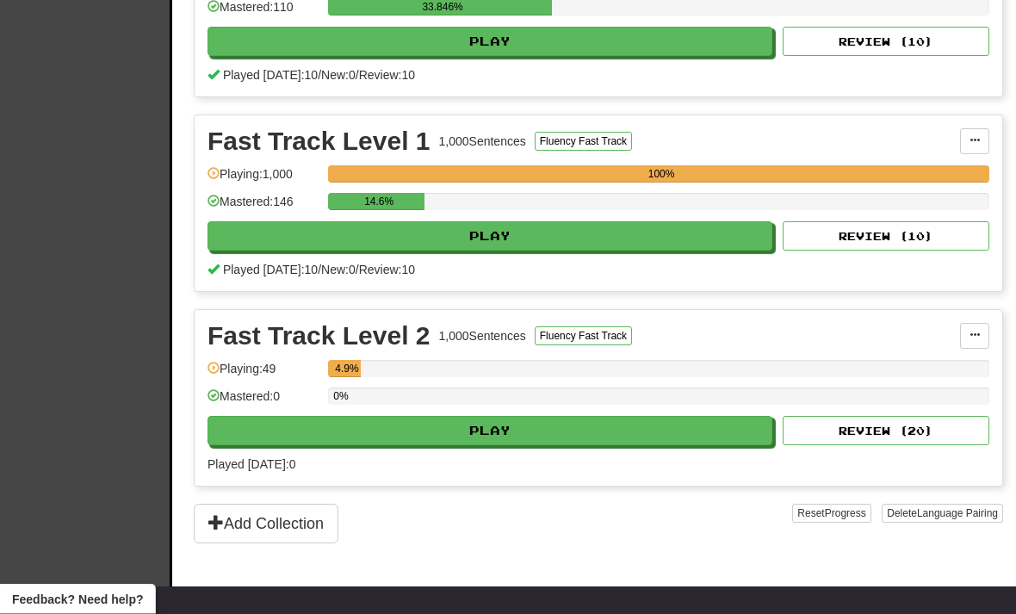
scroll to position [507, 0]
click at [453, 425] on button "Play" at bounding box center [490, 430] width 565 height 29
select select "**"
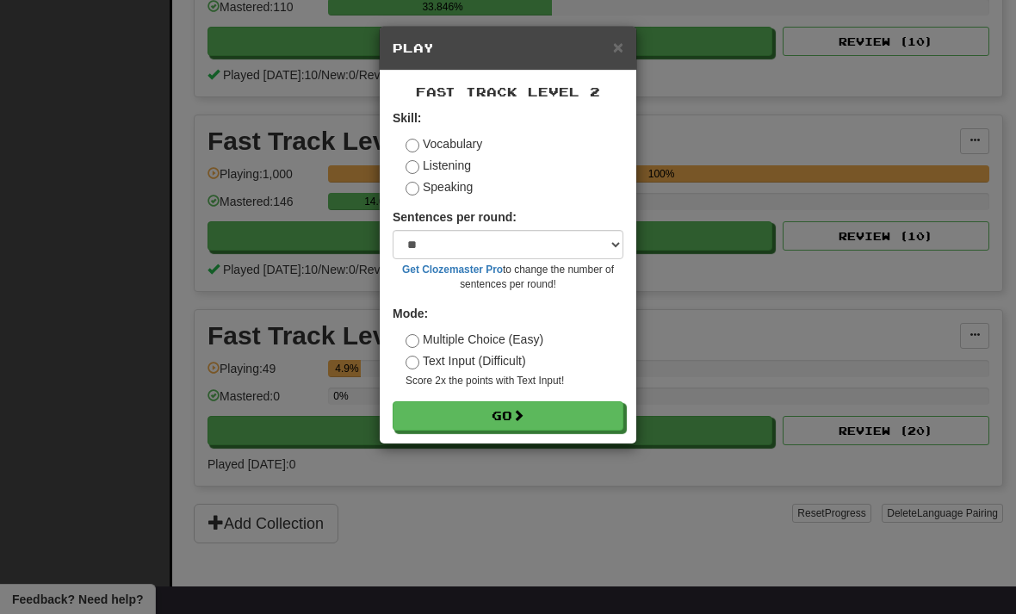
click at [461, 422] on button "Go" at bounding box center [508, 415] width 231 height 29
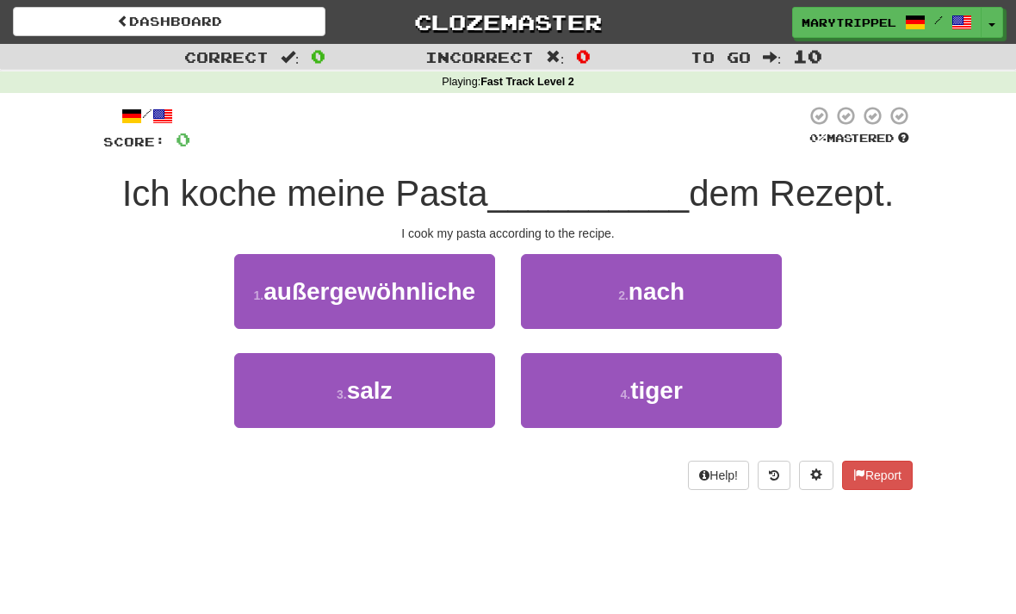
click at [568, 306] on button "2 . nach" at bounding box center [651, 291] width 261 height 75
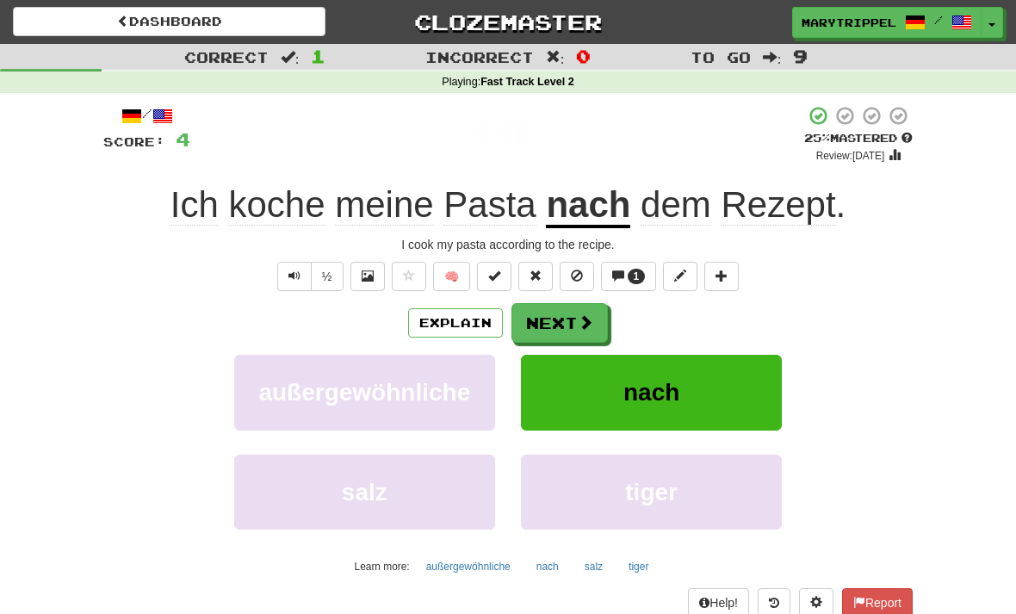
click at [544, 312] on button "Next" at bounding box center [559, 323] width 96 height 40
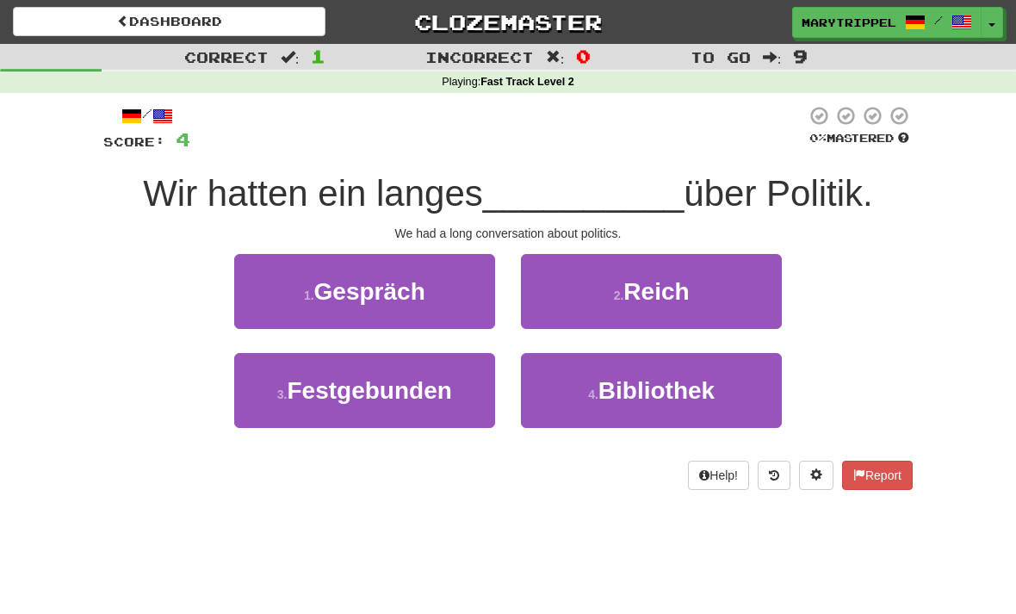
click at [322, 307] on button "1 . Gespräch" at bounding box center [364, 291] width 261 height 75
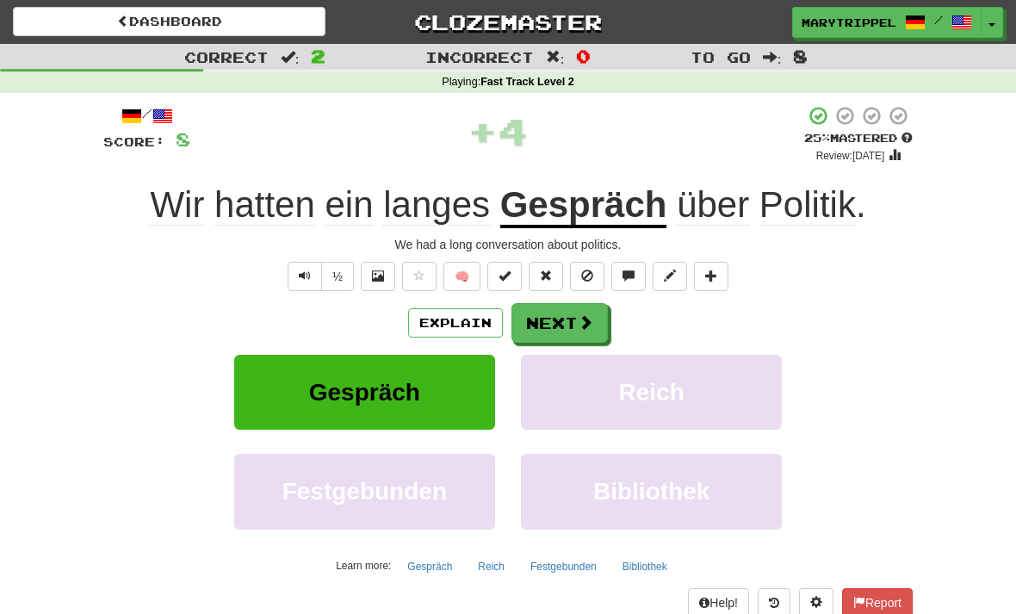
click at [535, 322] on button "Next" at bounding box center [559, 323] width 96 height 40
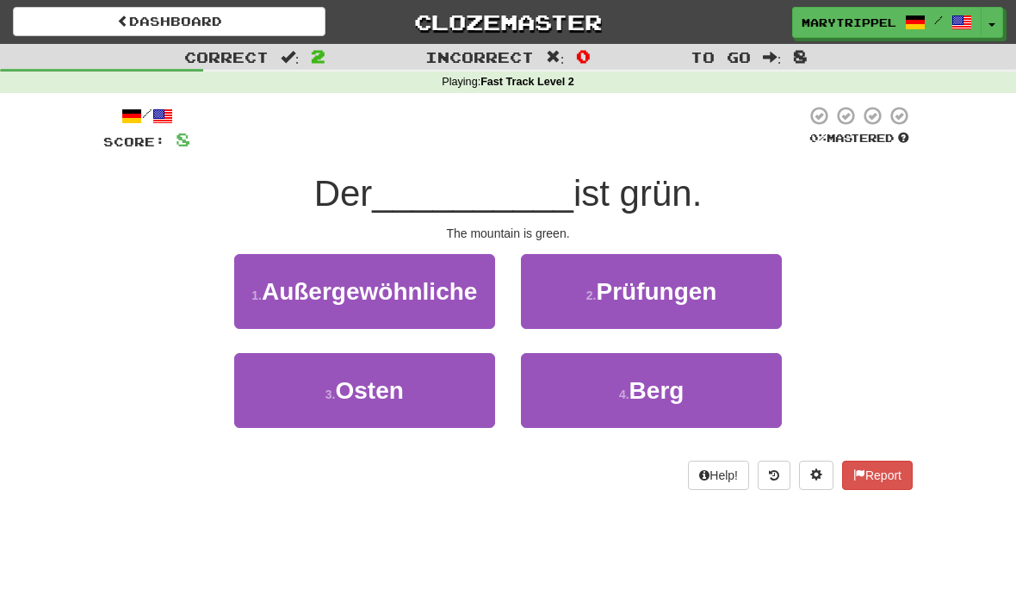
click at [568, 395] on button "4 . [PERSON_NAME]" at bounding box center [651, 390] width 261 height 75
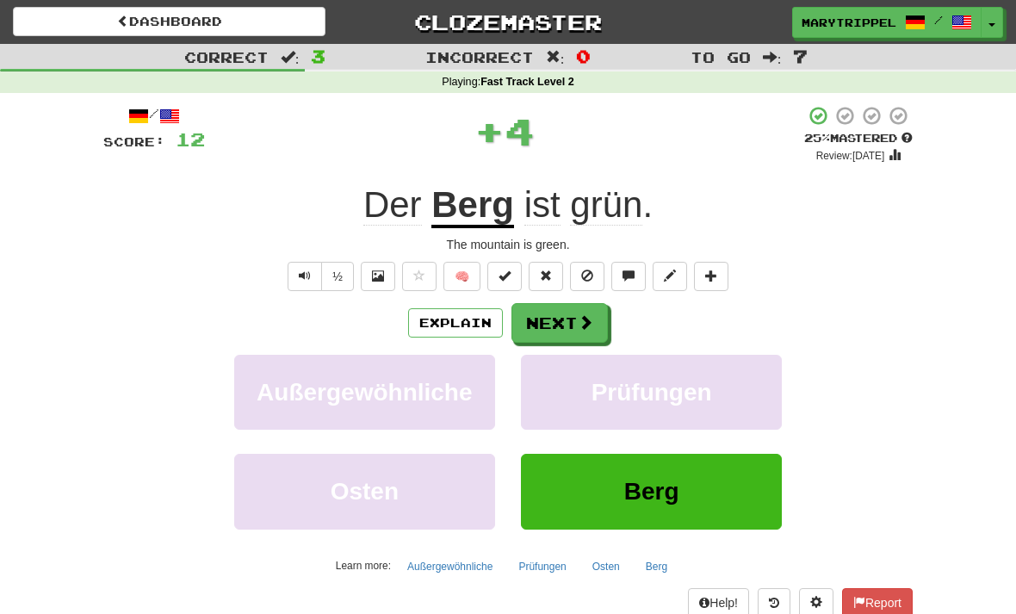
click at [542, 324] on button "Next" at bounding box center [559, 323] width 96 height 40
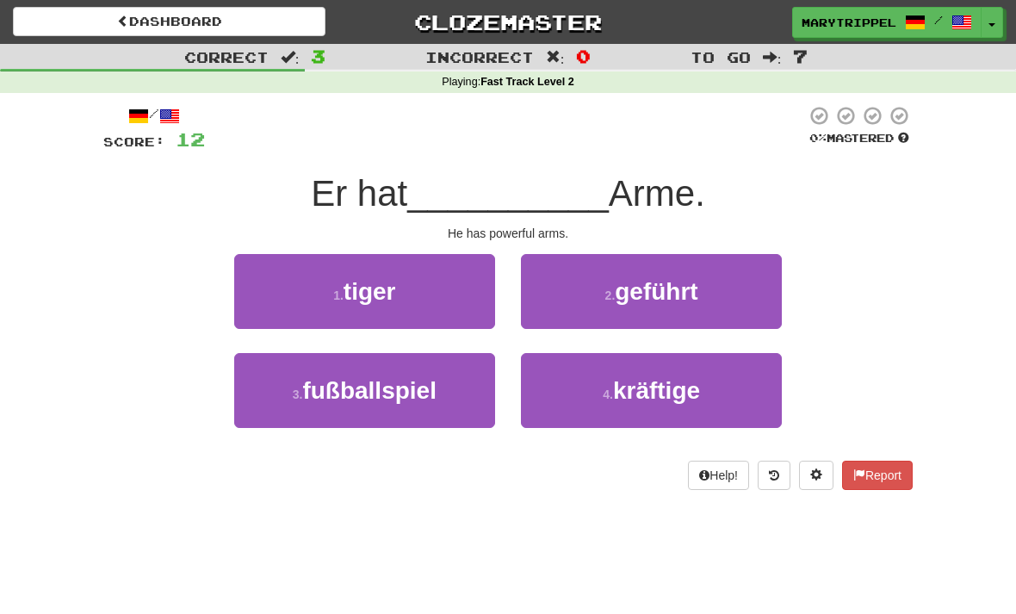
click at [550, 396] on button "4 . kräftige" at bounding box center [651, 390] width 261 height 75
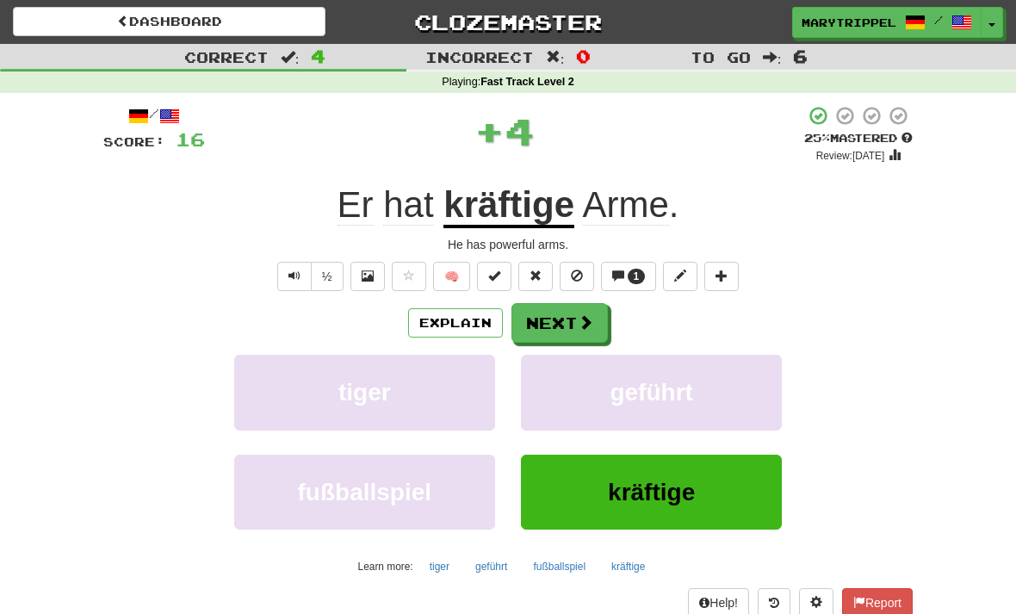
click at [533, 315] on button "Next" at bounding box center [559, 323] width 96 height 40
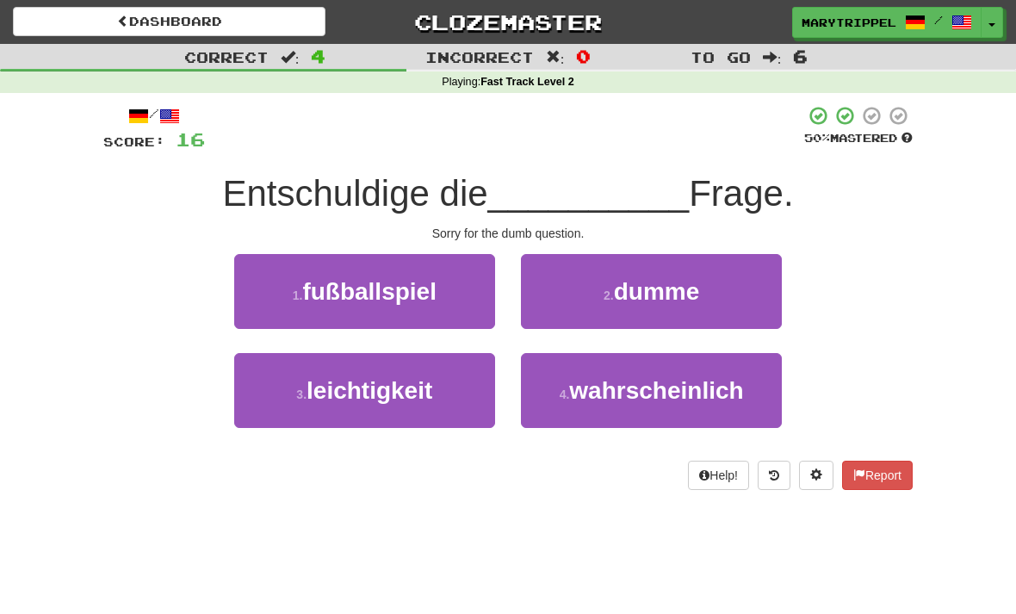
click at [531, 294] on button "2 . dumme" at bounding box center [651, 291] width 261 height 75
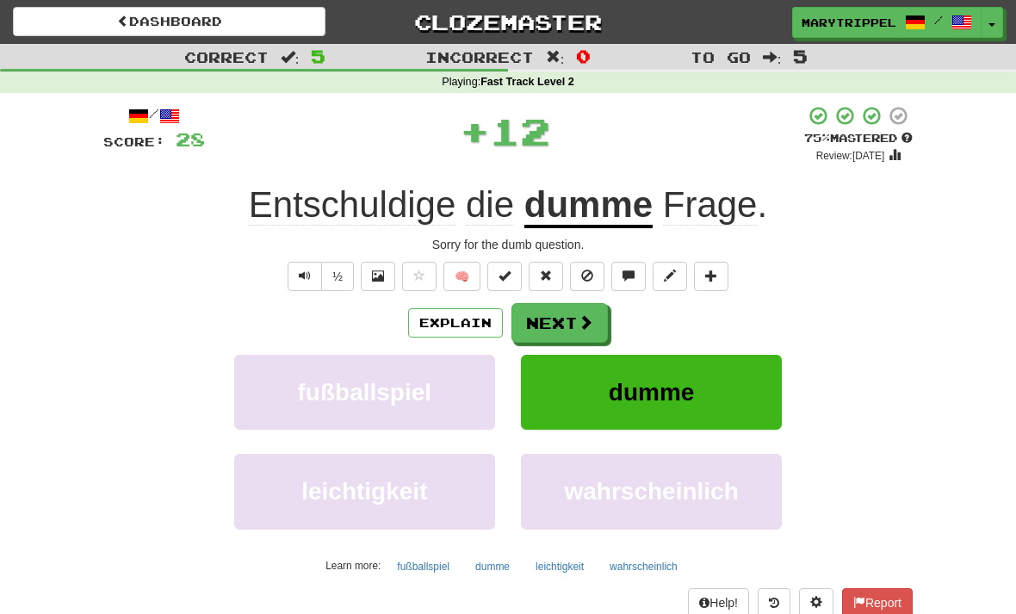
click at [552, 322] on button "Next" at bounding box center [559, 323] width 96 height 40
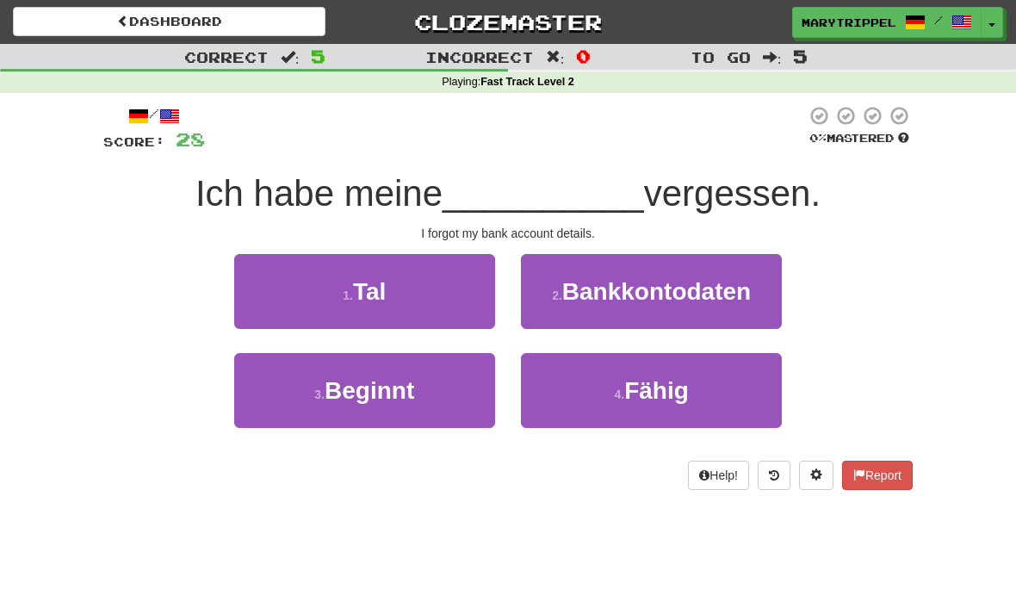
click at [571, 309] on button "2 . Bankkontodaten" at bounding box center [651, 291] width 261 height 75
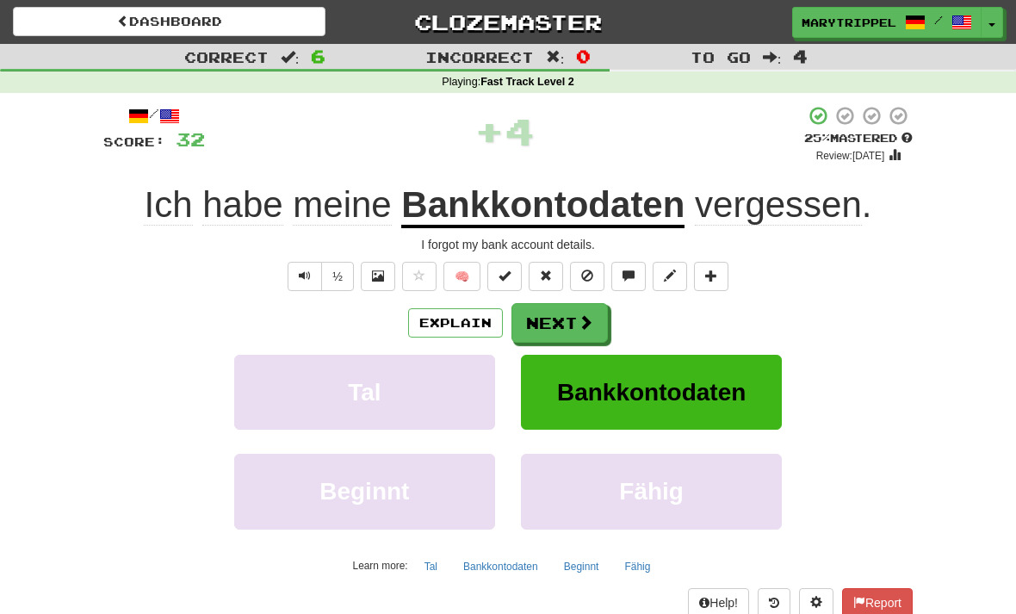
click at [534, 321] on button "Next" at bounding box center [559, 323] width 96 height 40
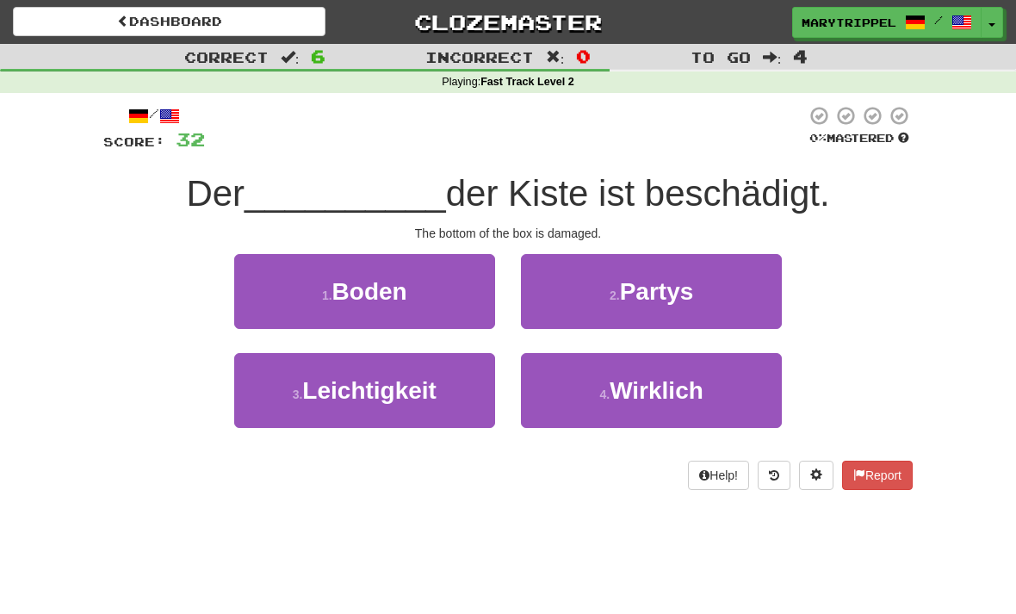
click at [353, 301] on span "Boden" at bounding box center [369, 291] width 75 height 27
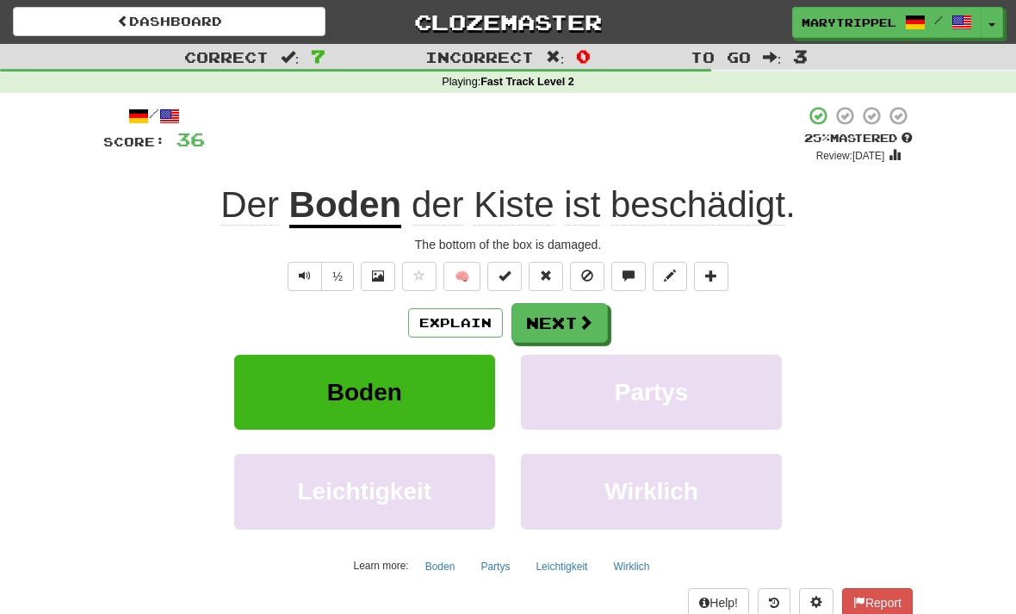
click at [535, 330] on button "Next" at bounding box center [559, 323] width 96 height 40
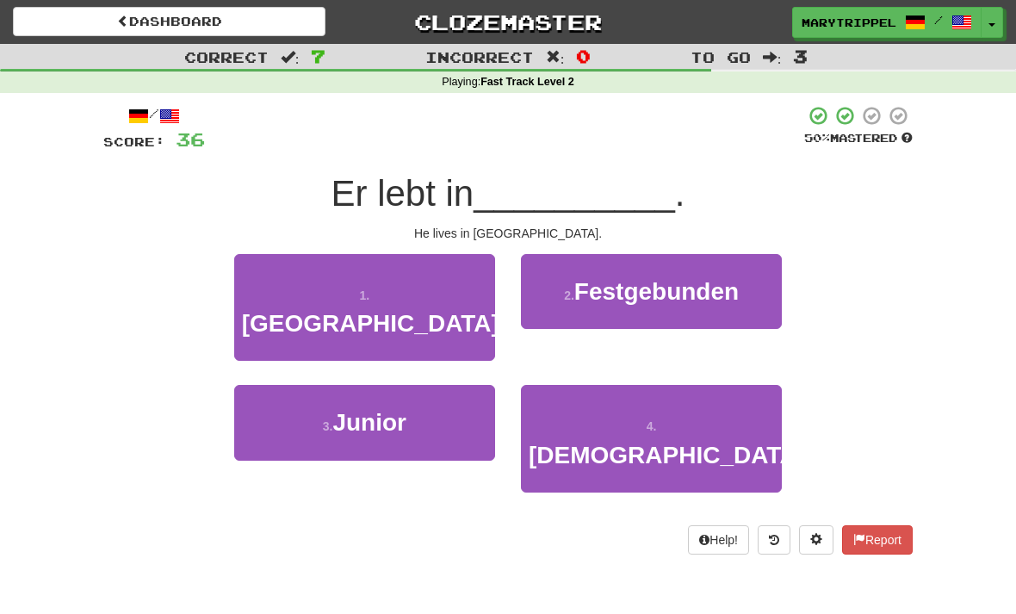
click at [350, 310] on span "[GEOGRAPHIC_DATA]" at bounding box center [370, 323] width 257 height 27
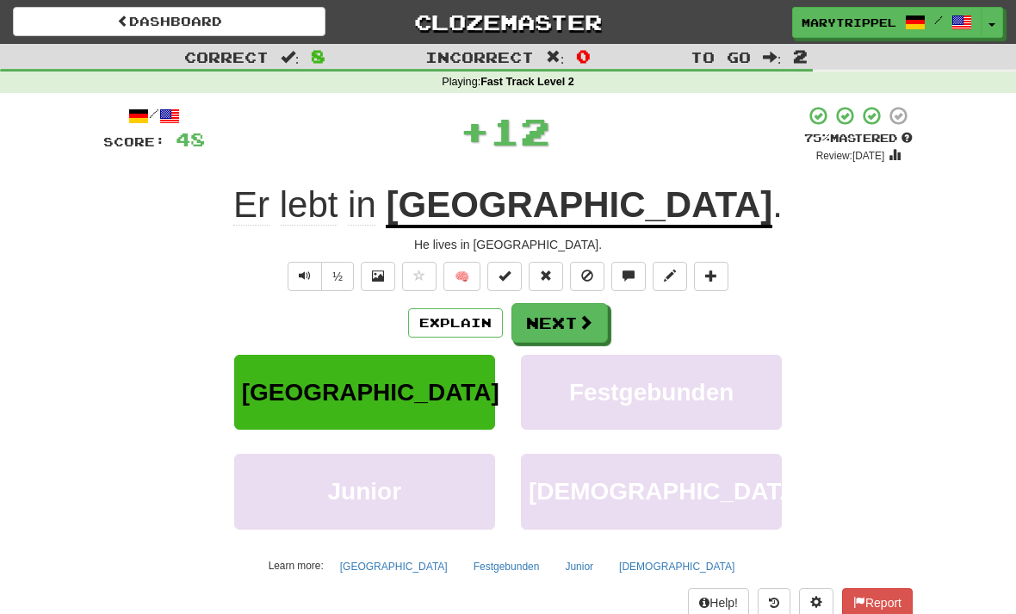
click at [536, 316] on button "Next" at bounding box center [559, 323] width 96 height 40
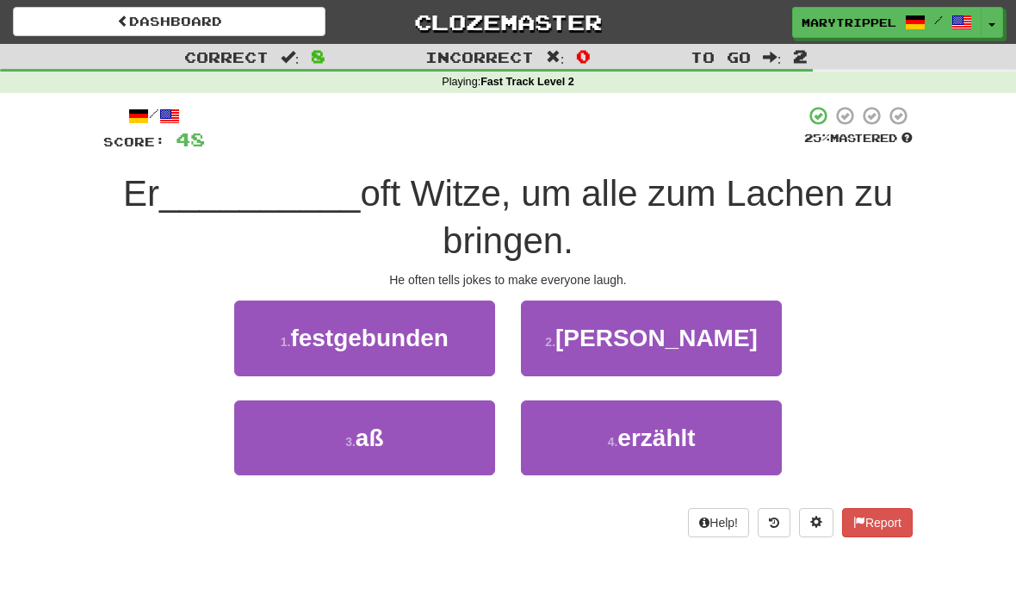
click at [572, 425] on button "4 . erzählt" at bounding box center [651, 437] width 261 height 75
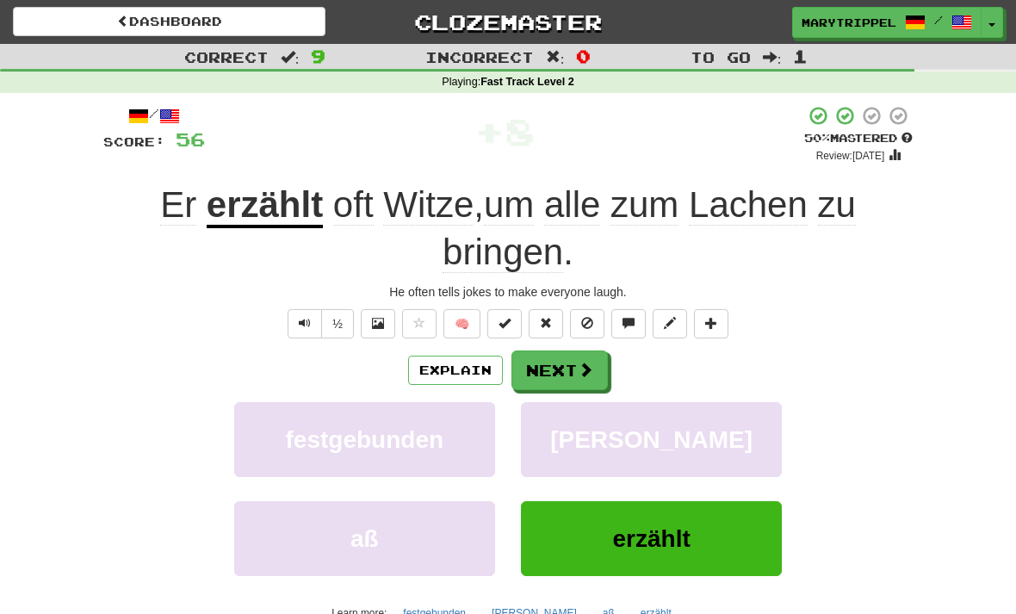
click at [539, 376] on button "Next" at bounding box center [559, 370] width 96 height 40
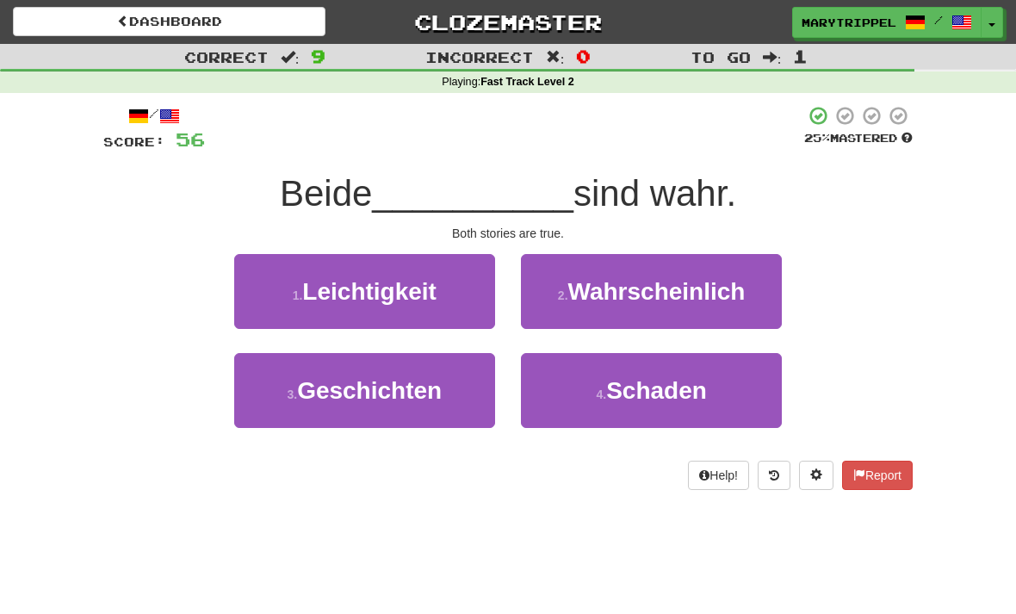
click at [369, 386] on span "Geschichten" at bounding box center [369, 390] width 145 height 27
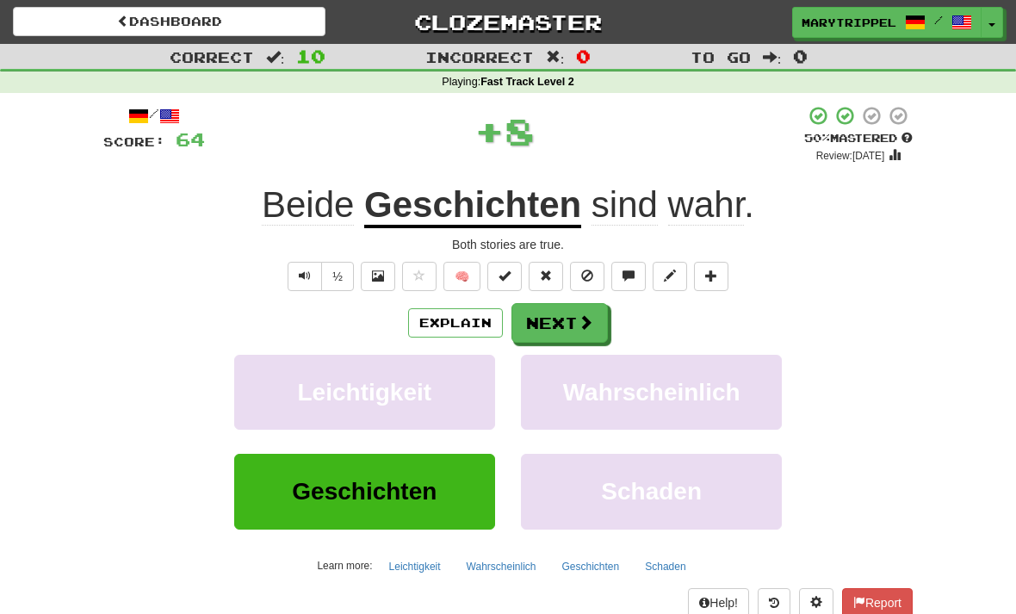
click at [535, 322] on button "Next" at bounding box center [559, 323] width 96 height 40
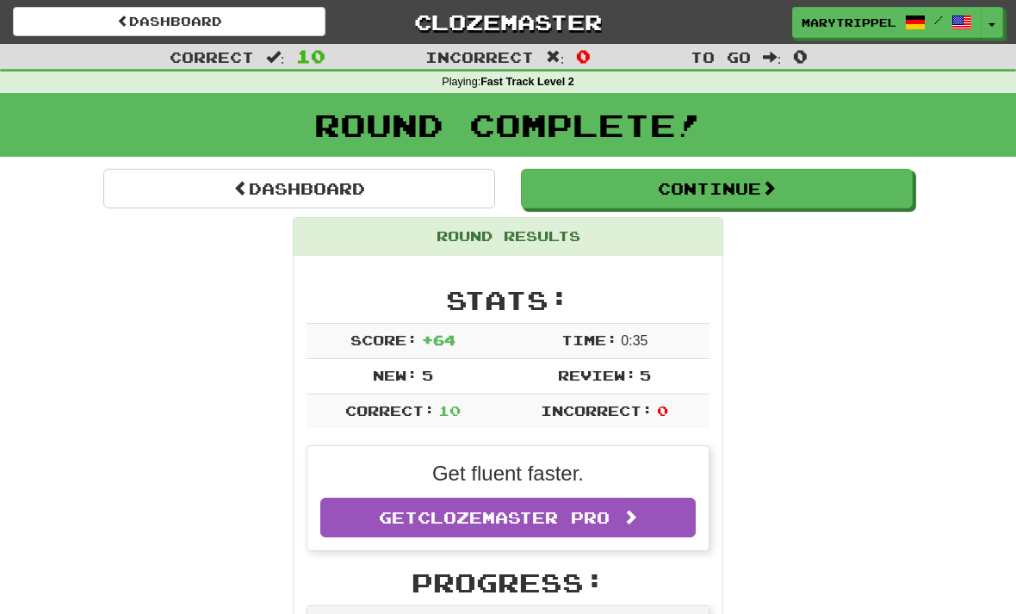
click at [553, 185] on button "Continue" at bounding box center [717, 189] width 392 height 40
